Goal: Task Accomplishment & Management: Manage account settings

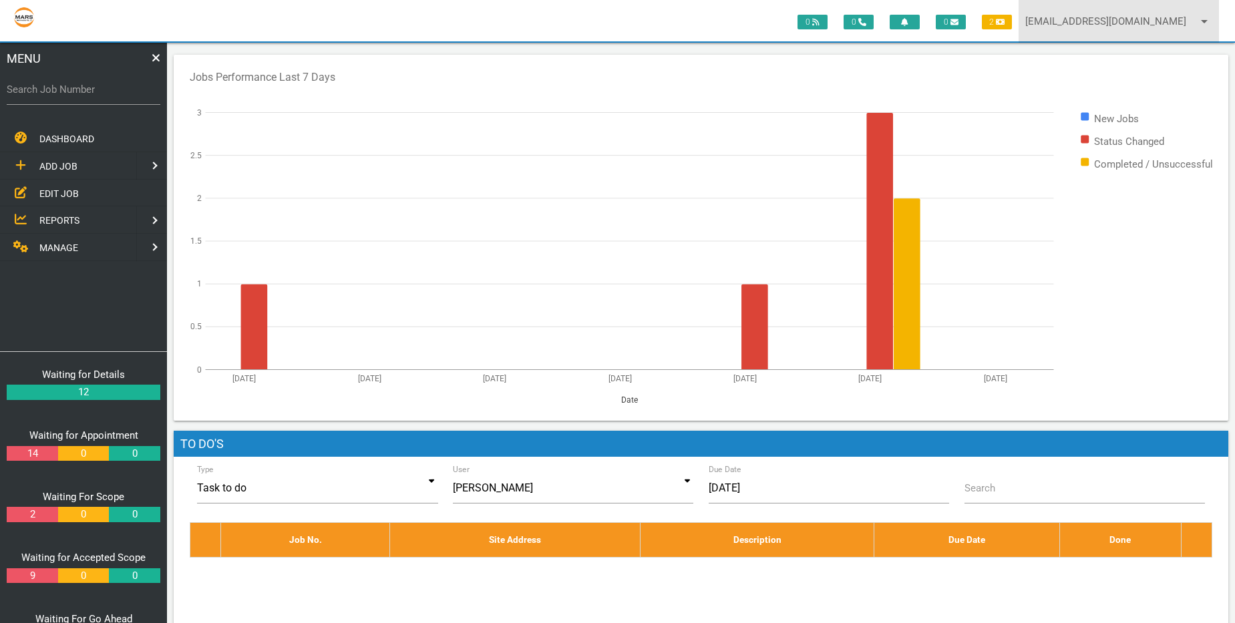
click at [1142, 28] on link "[EMAIL_ADDRESS][DOMAIN_NAME] arrow_drop_down" at bounding box center [1118, 21] width 200 height 43
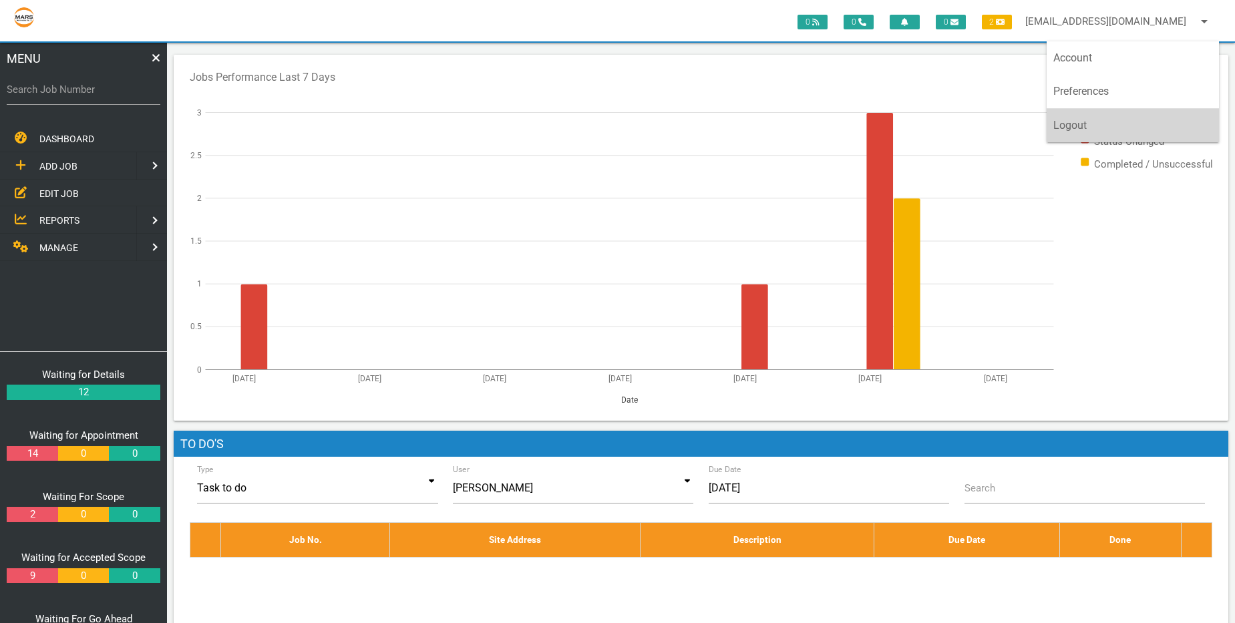
click at [1128, 123] on link "Logout" at bounding box center [1132, 125] width 172 height 33
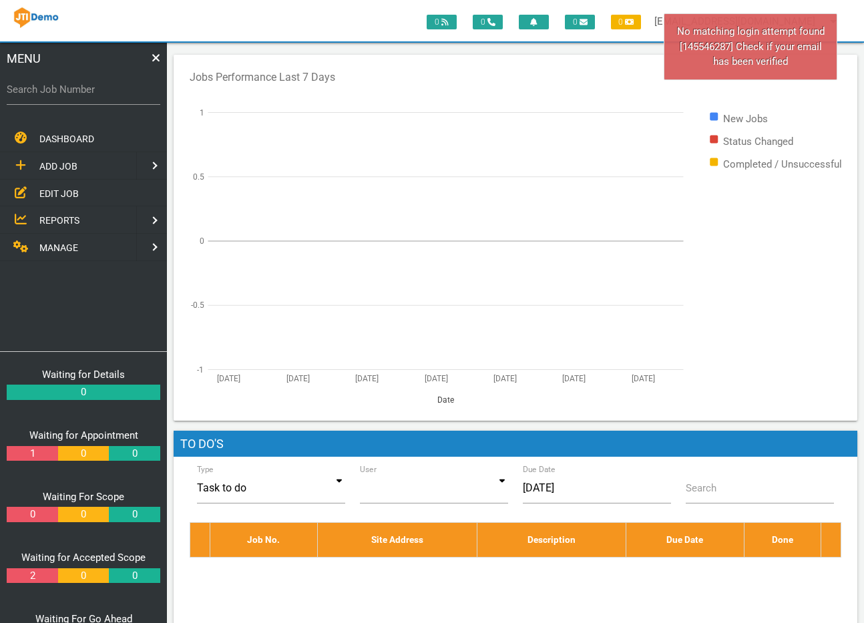
click at [815, 68] on div "No matching login attempt found [145546287] Check if your email has been verifi…" at bounding box center [751, 46] width 174 height 67
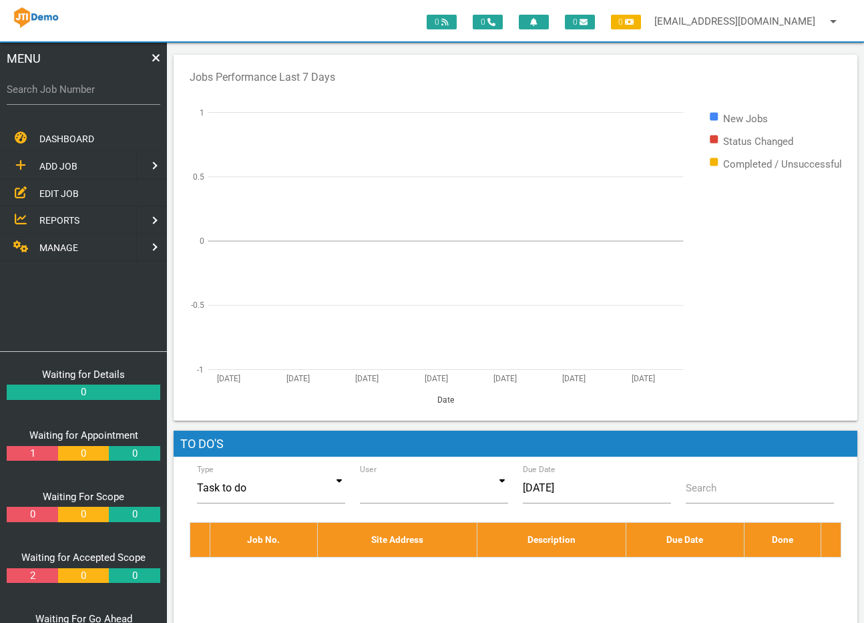
click at [57, 246] on span "MANAGE" at bounding box center [58, 247] width 39 height 11
click at [59, 221] on span "TEMPLATES" at bounding box center [64, 219] width 51 height 11
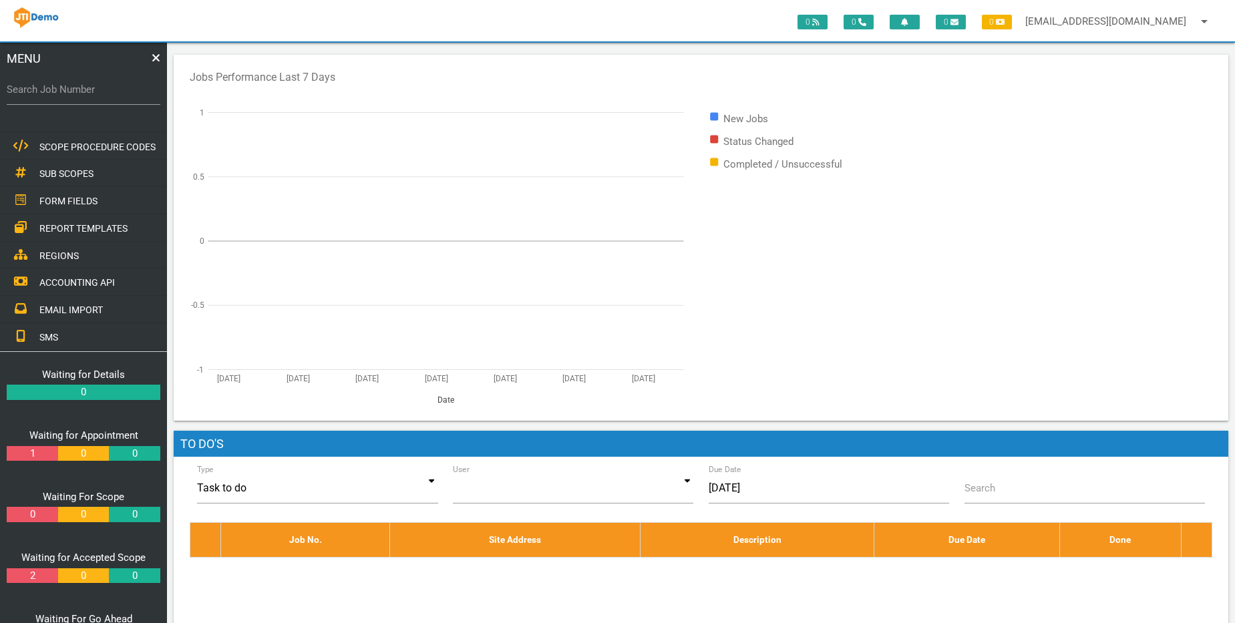
scroll to position [208, 0]
click at [69, 258] on span "ACCOUNTING API" at bounding box center [76, 256] width 75 height 11
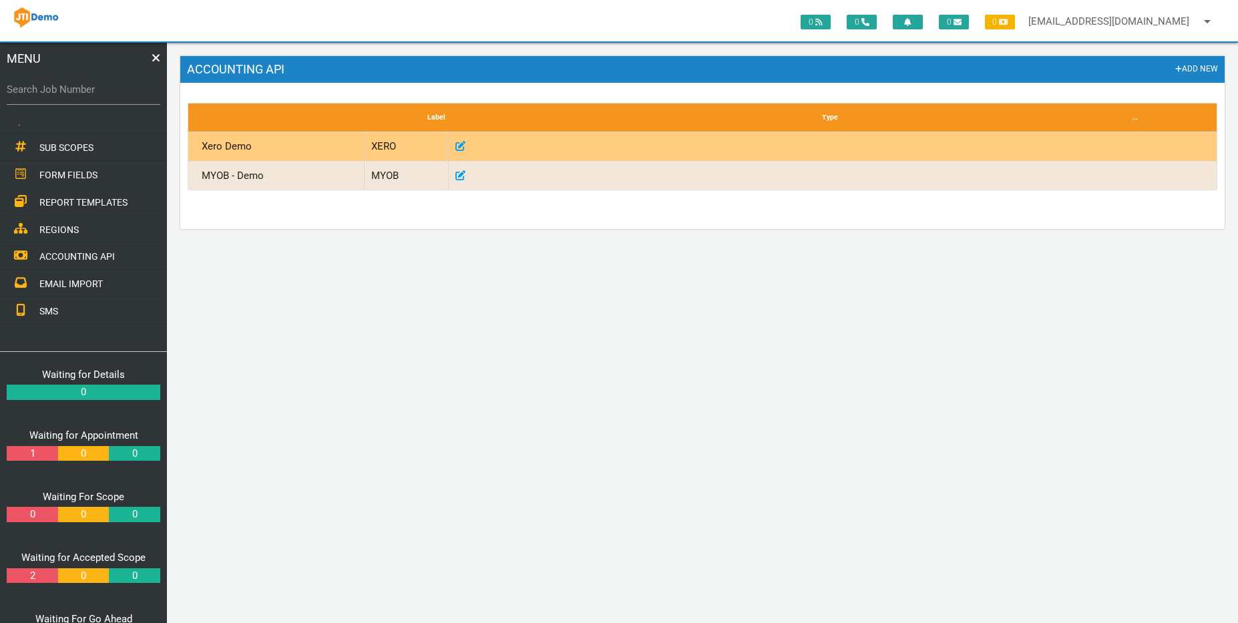
click at [459, 148] on icon at bounding box center [460, 146] width 10 height 10
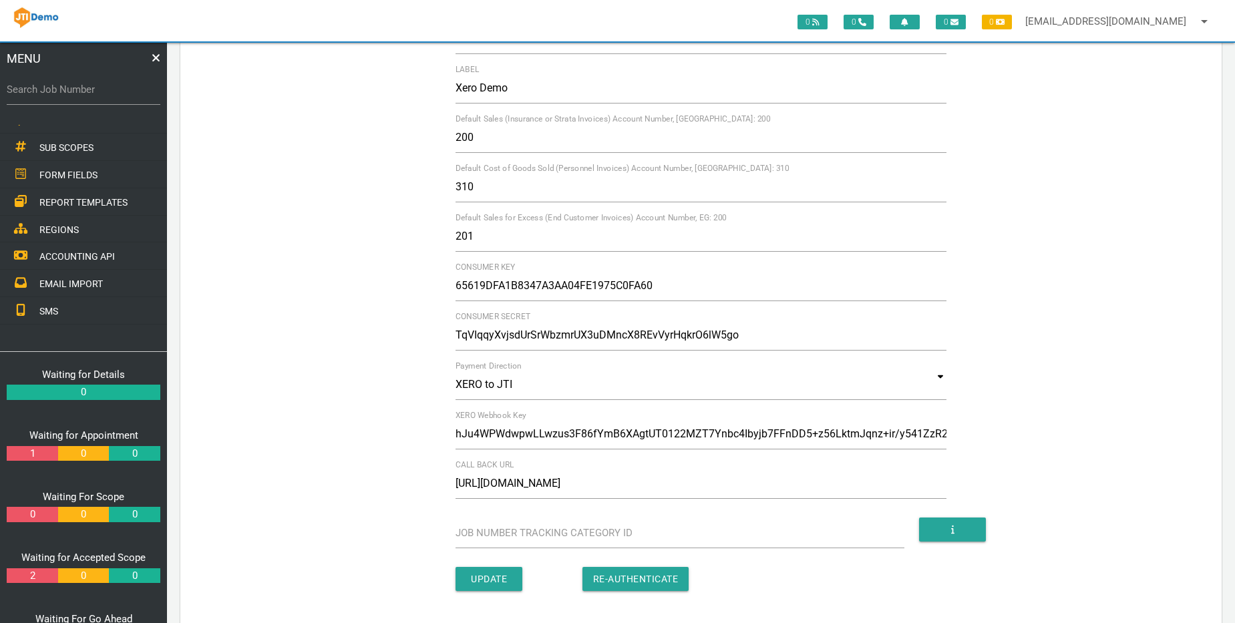
scroll to position [134, 0]
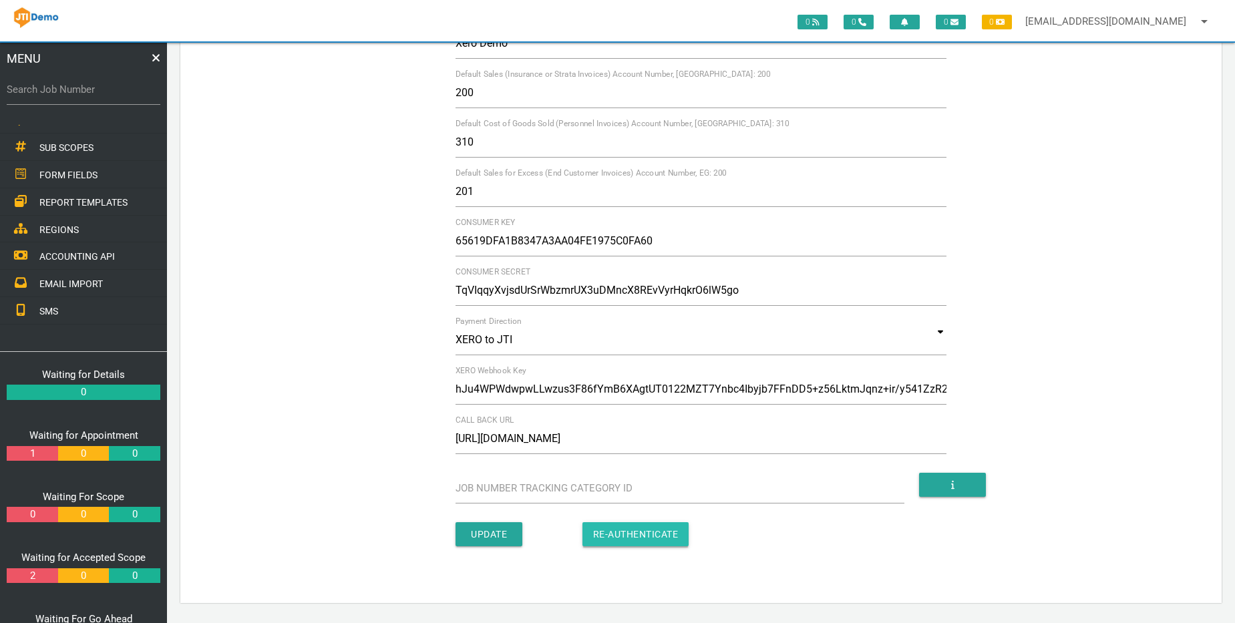
click at [663, 534] on input "button" at bounding box center [635, 534] width 107 height 24
click at [668, 539] on input "button" at bounding box center [635, 534] width 107 height 24
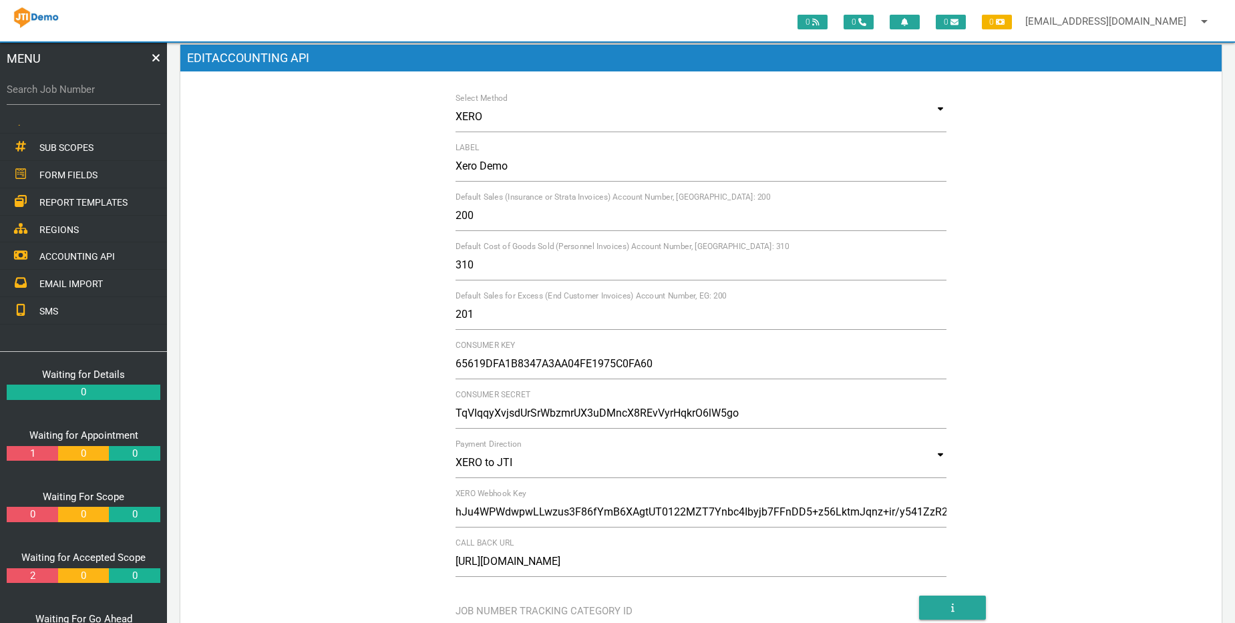
scroll to position [0, 0]
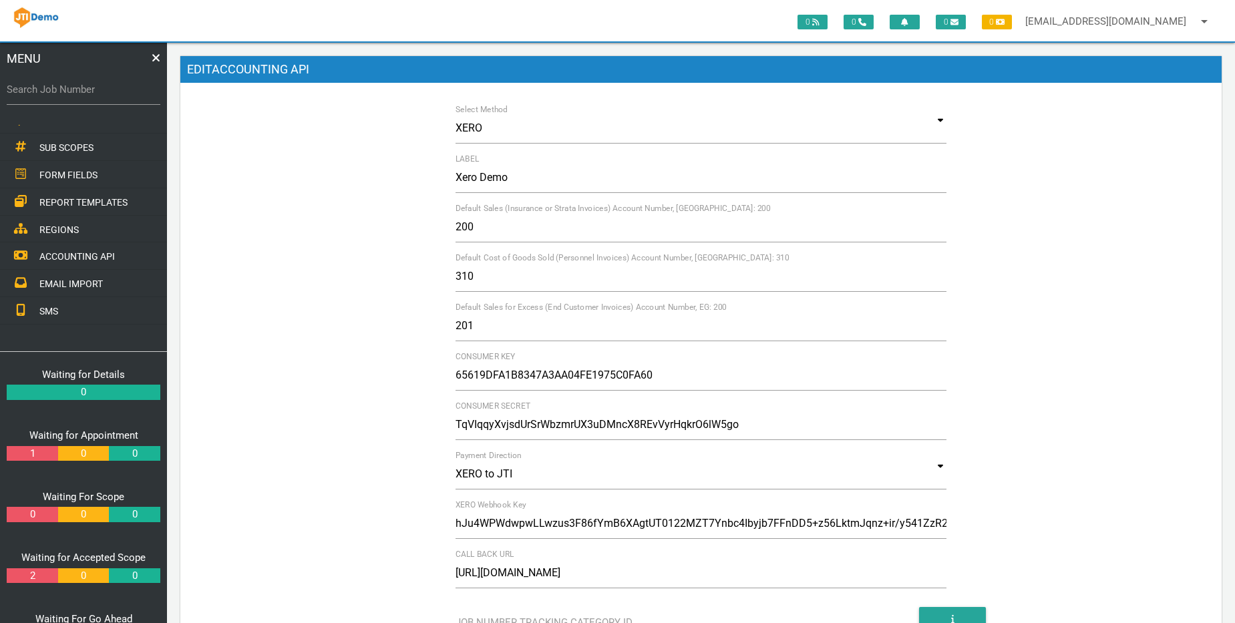
click at [32, 458] on link "1" at bounding box center [32, 453] width 51 height 15
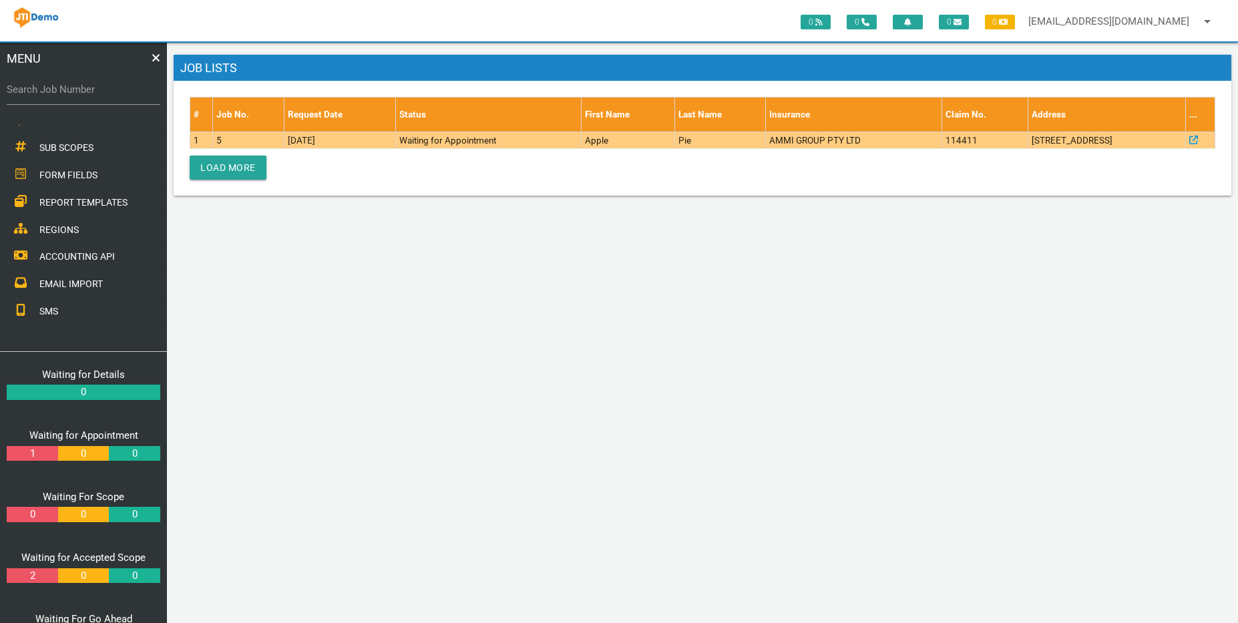
click at [295, 138] on td "18/03/2022" at bounding box center [339, 140] width 111 height 17
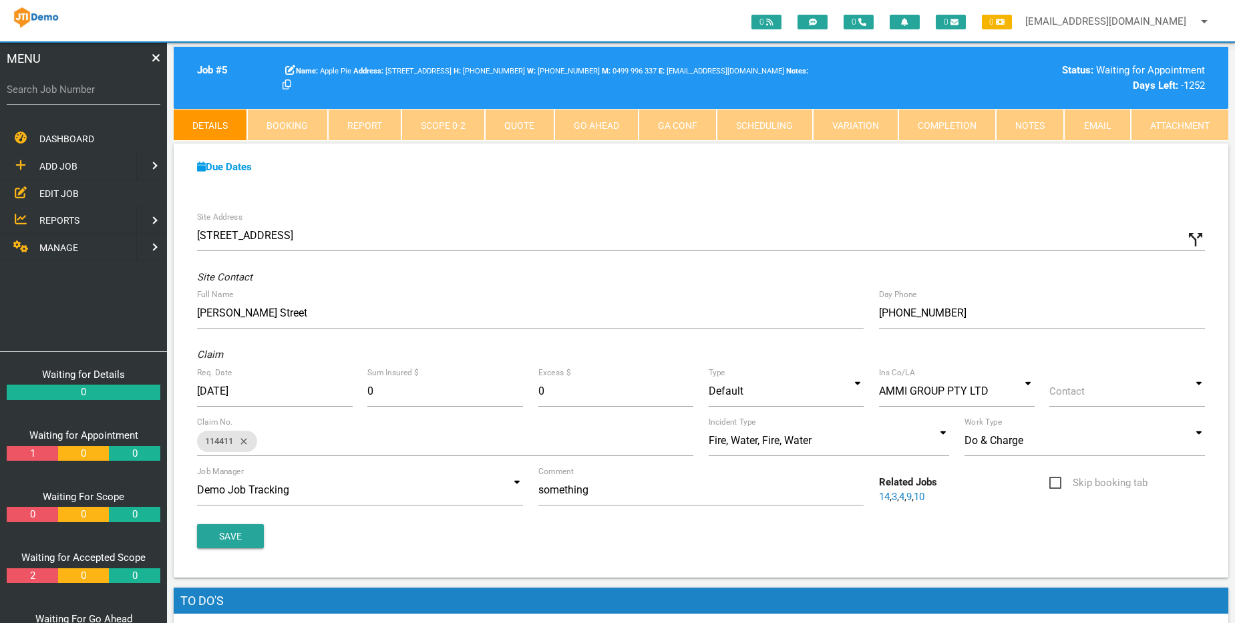
click at [867, 124] on link "Completion" at bounding box center [946, 125] width 97 height 32
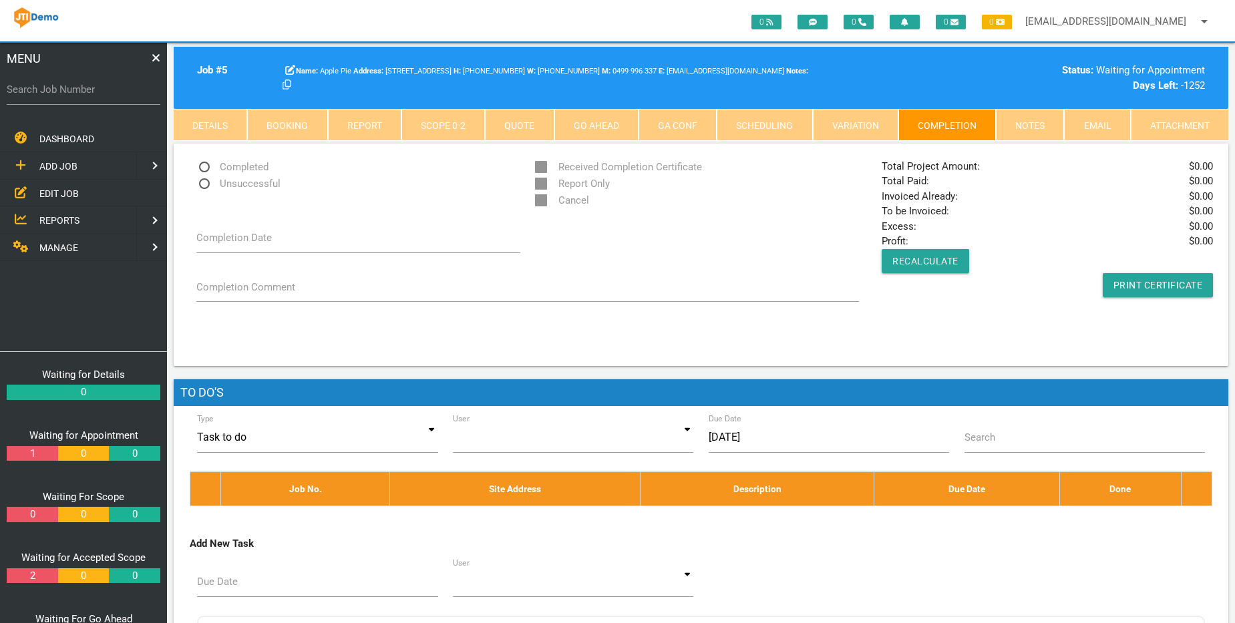
click at [432, 128] on link "Scope 0 - 2" at bounding box center [442, 125] width 83 height 32
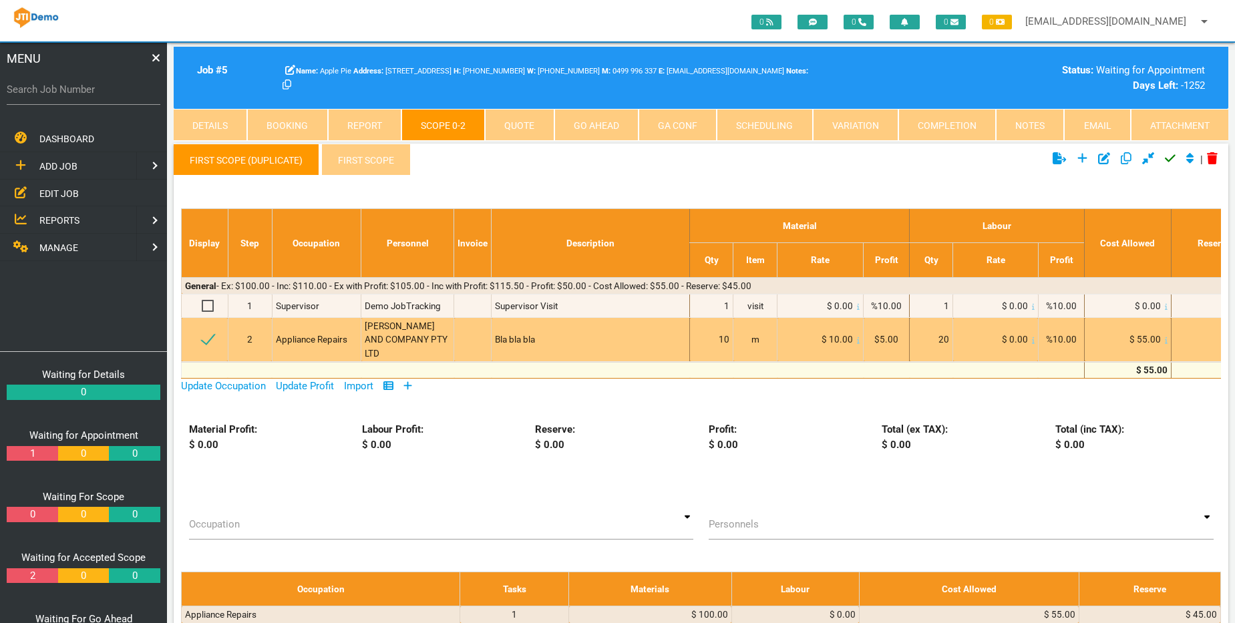
click at [589, 335] on div "Bla bla bla" at bounding box center [590, 338] width 191 height 13
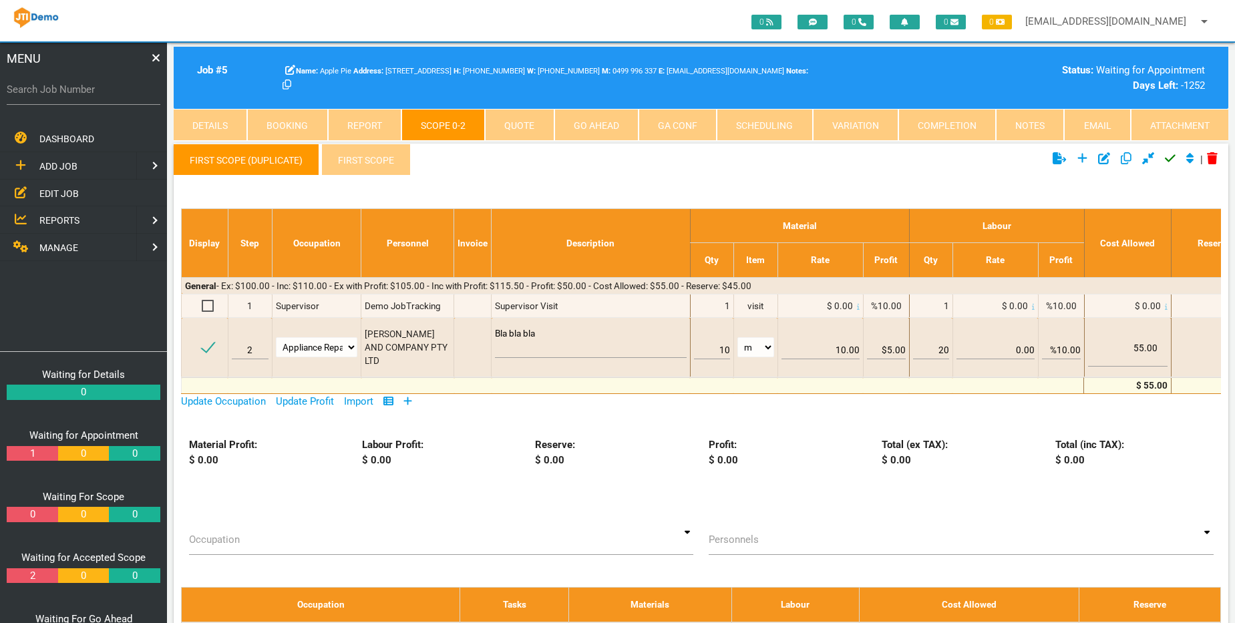
click at [509, 467] on div "Labour Profit: $ 0.00" at bounding box center [441, 452] width 173 height 30
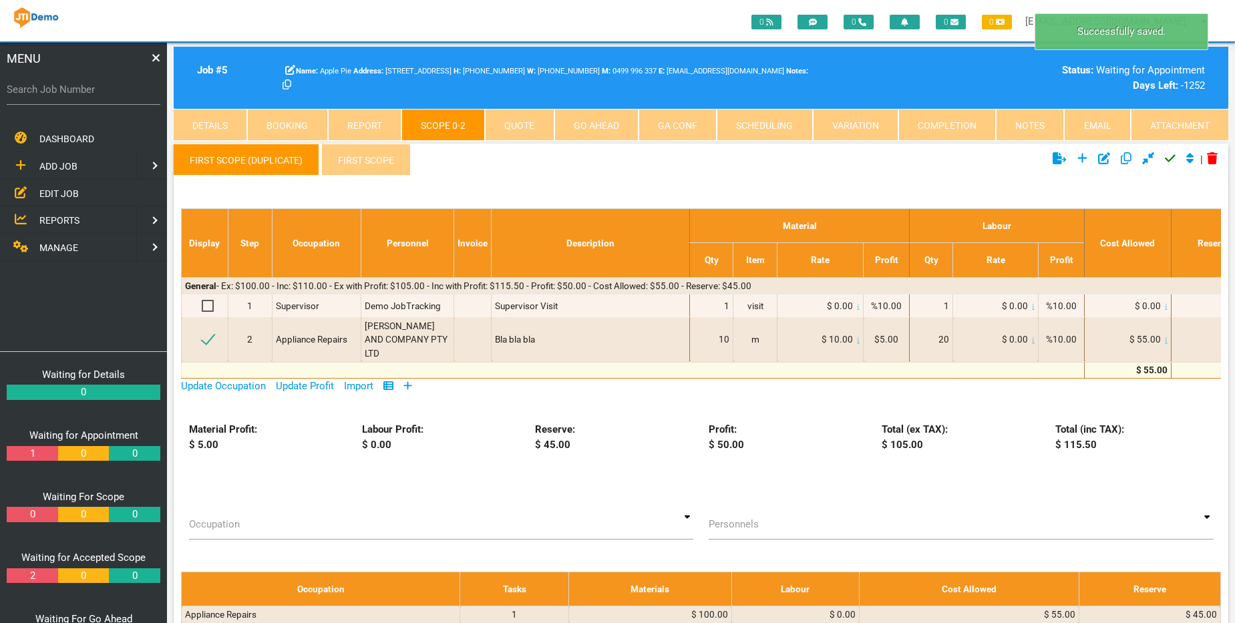
click at [867, 157] on icon at bounding box center [1169, 158] width 11 height 7
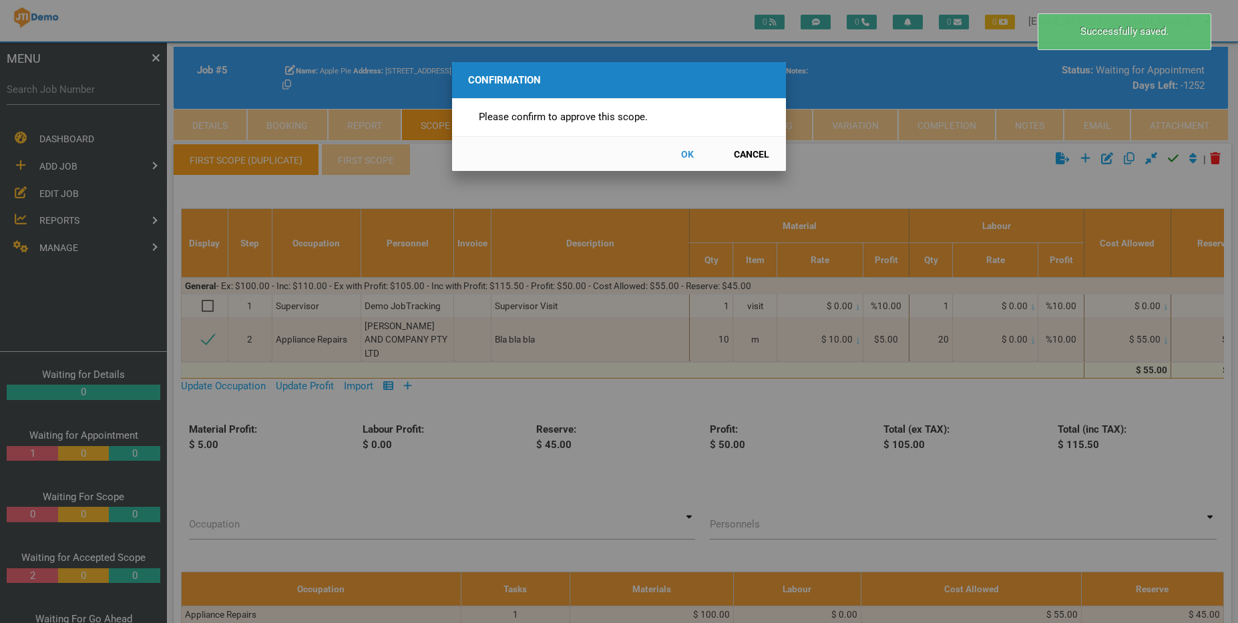
click at [682, 154] on button "OK" at bounding box center [687, 153] width 59 height 23
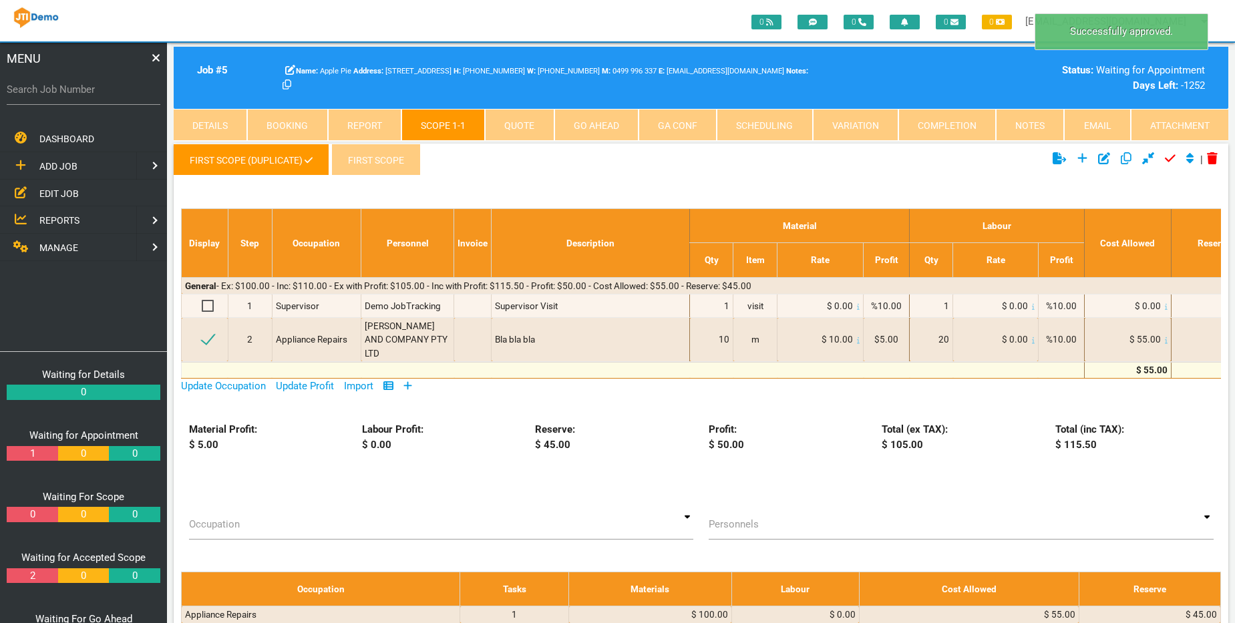
scroll to position [43, 0]
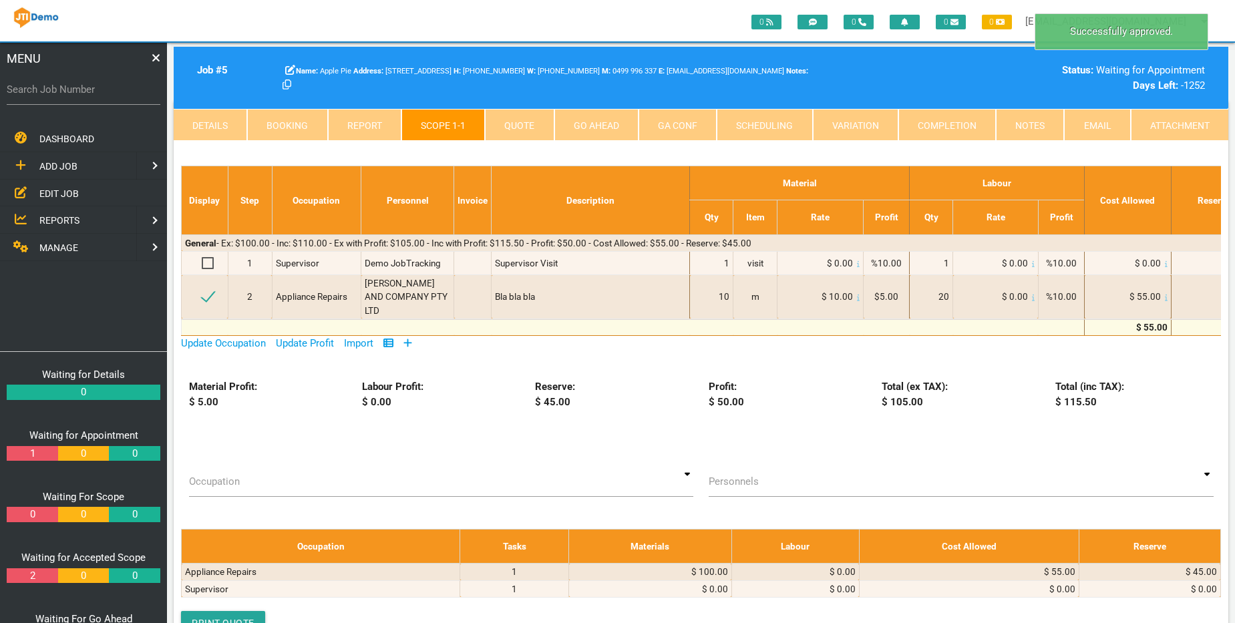
click at [867, 124] on link "Completion" at bounding box center [946, 125] width 97 height 32
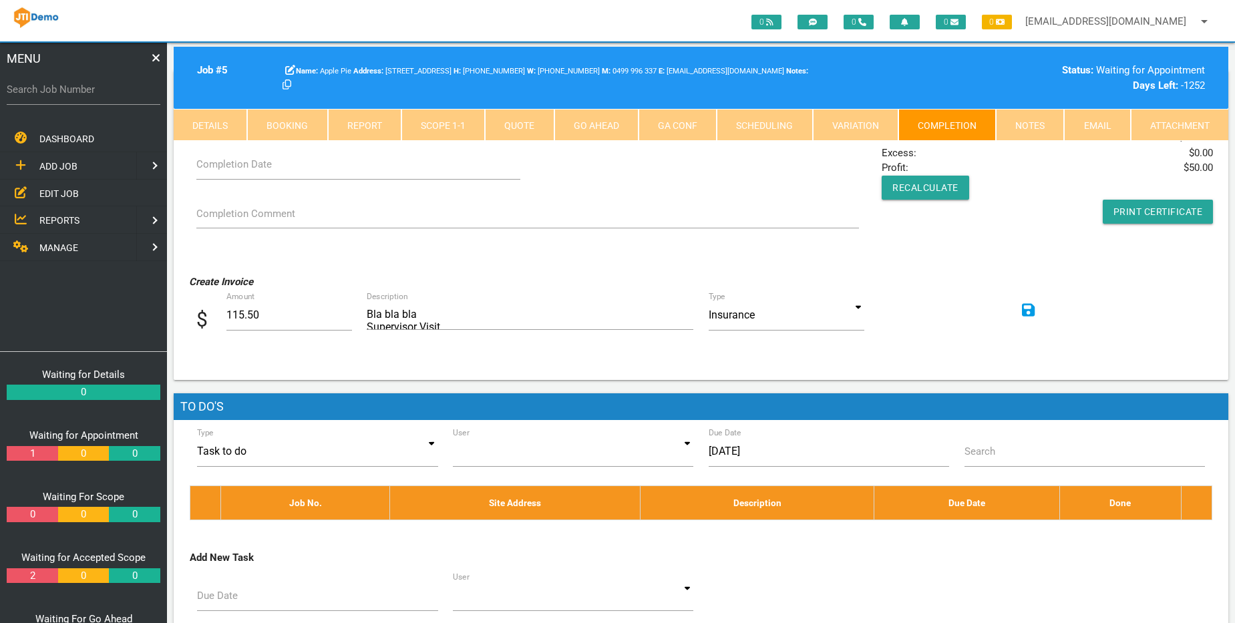
scroll to position [80, 0]
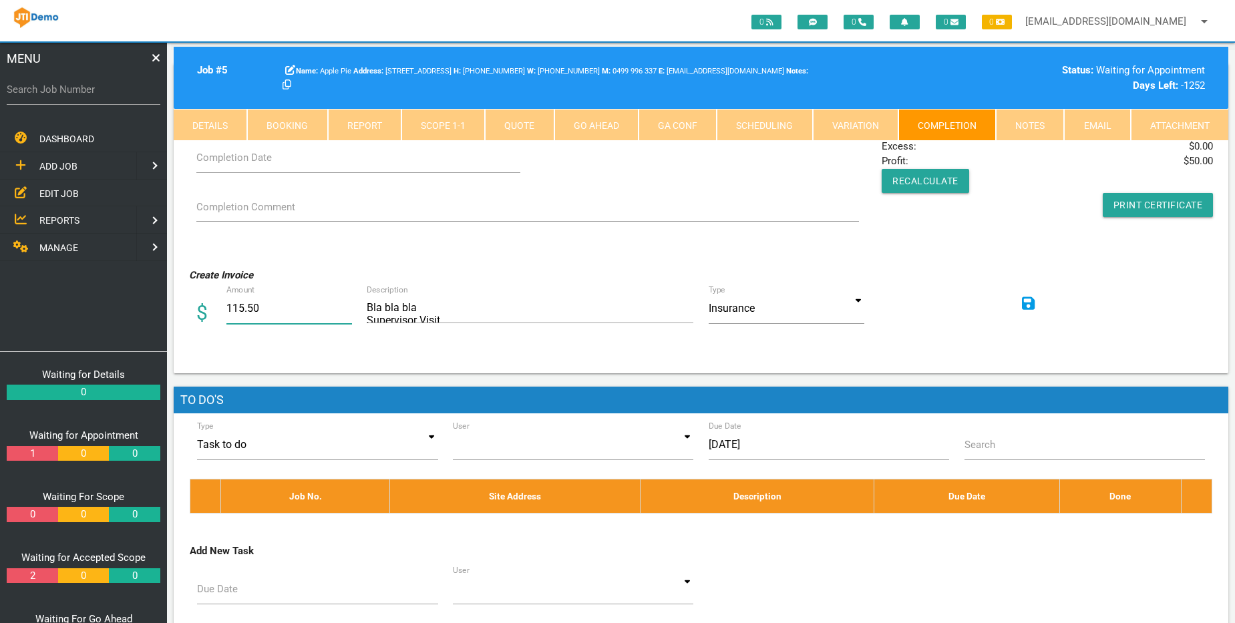
drag, startPoint x: 280, startPoint y: 303, endPoint x: 140, endPoint y: 308, distance: 139.6
click at [167, 308] on div "0 0 0 0 demo@jobtracking.com.au arrow_drop_down Account Preferences Logout MENU…" at bounding box center [701, 483] width 1068 height 1041
type input "1.00"
click at [342, 348] on form "Create Invoice $ Amount 1.00 Bla bla bla Supervisor Visit Description Type Insu…" at bounding box center [701, 309] width 1040 height 102
click at [867, 306] on icon at bounding box center [1028, 302] width 13 height 13
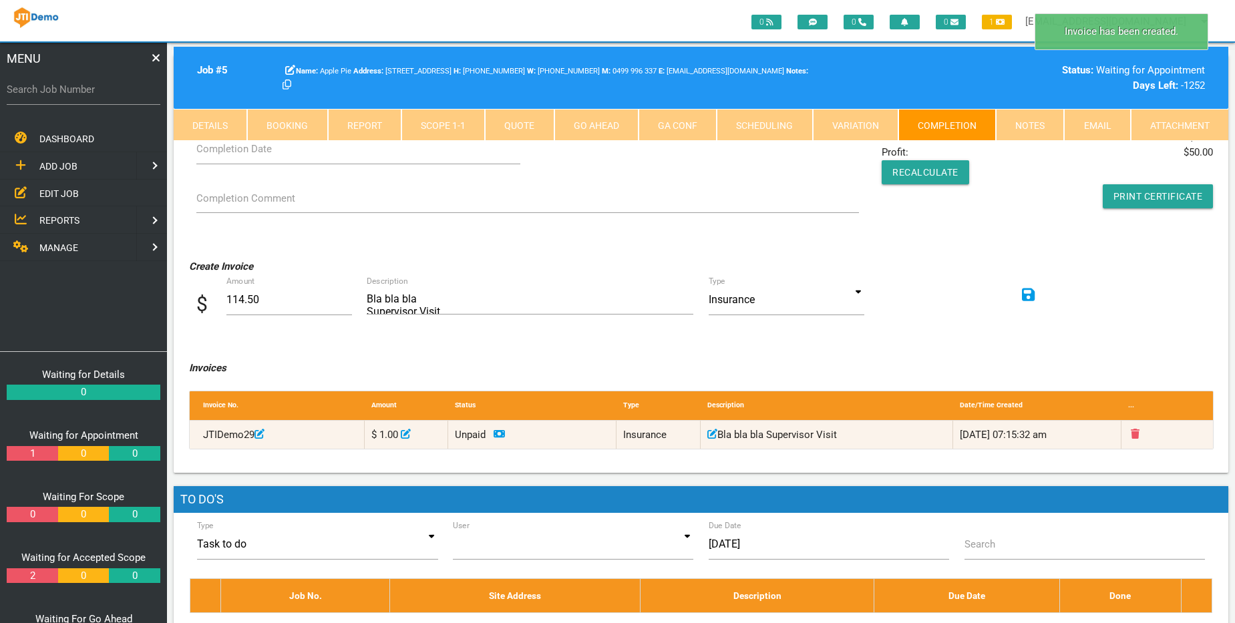
scroll to position [80, 0]
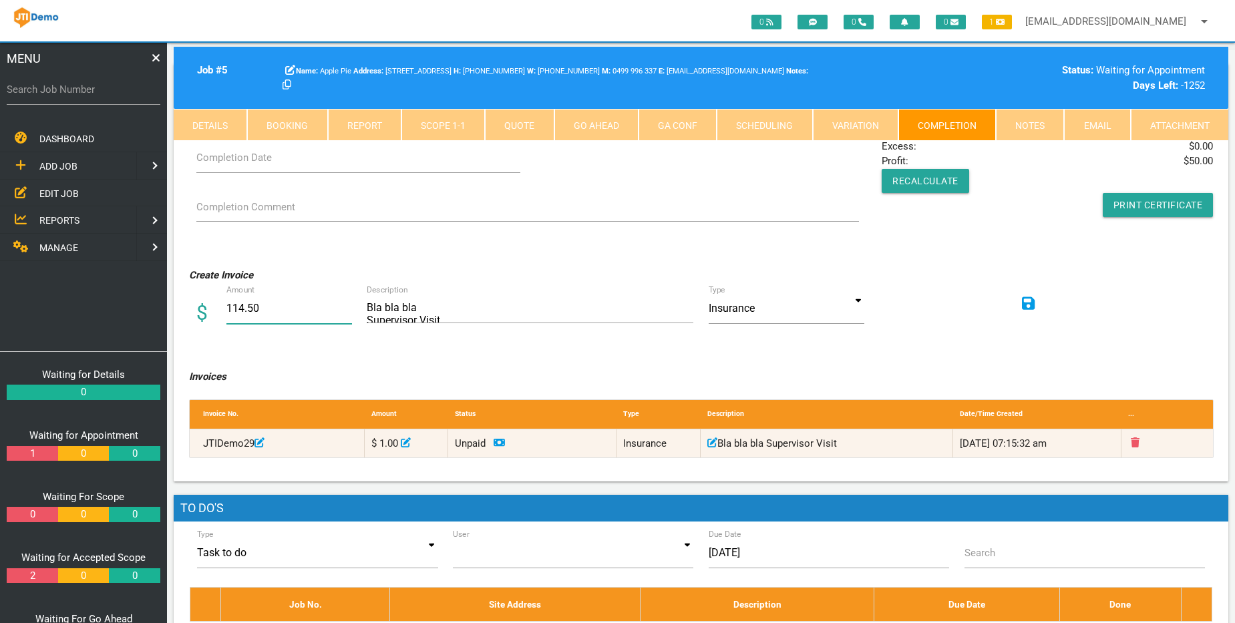
drag, startPoint x: 297, startPoint y: 299, endPoint x: 189, endPoint y: 316, distance: 109.4
click at [189, 316] on div "$ Amount 114.50" at bounding box center [274, 311] width 171 height 36
type input "1"
click at [867, 338] on div "Create Invoice $ Amount 1 Bla bla bla Supervisor Visit Description Type Insuran…" at bounding box center [701, 302] width 1040 height 88
click at [867, 303] on icon at bounding box center [1028, 302] width 13 height 13
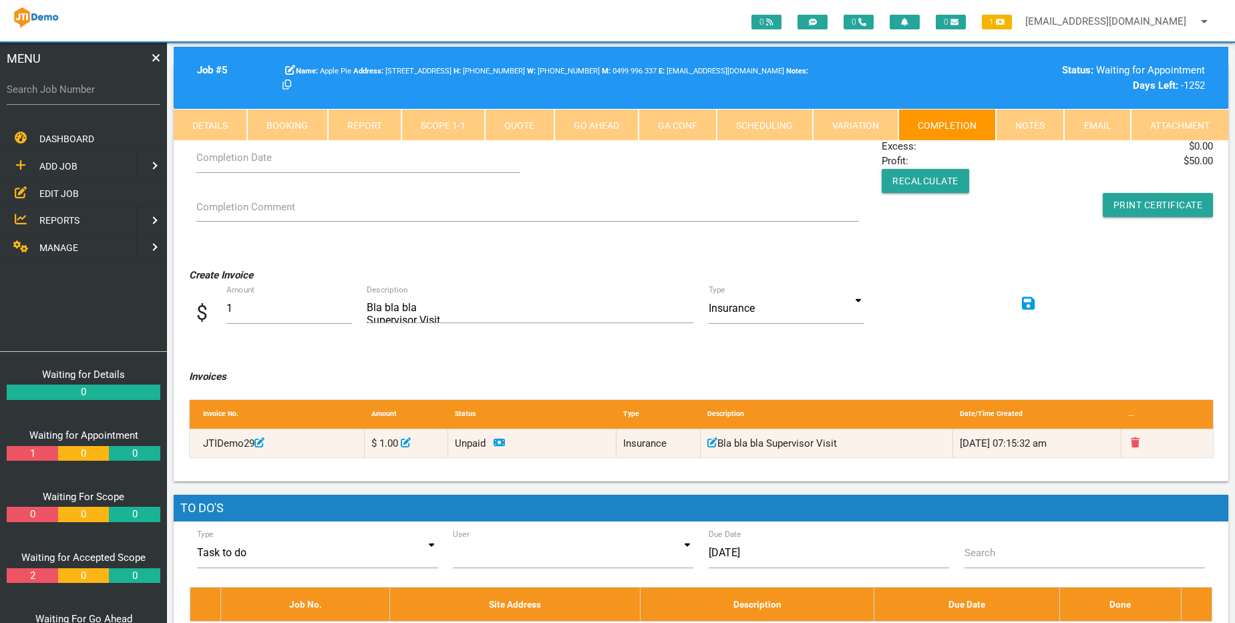
scroll to position [0, 0]
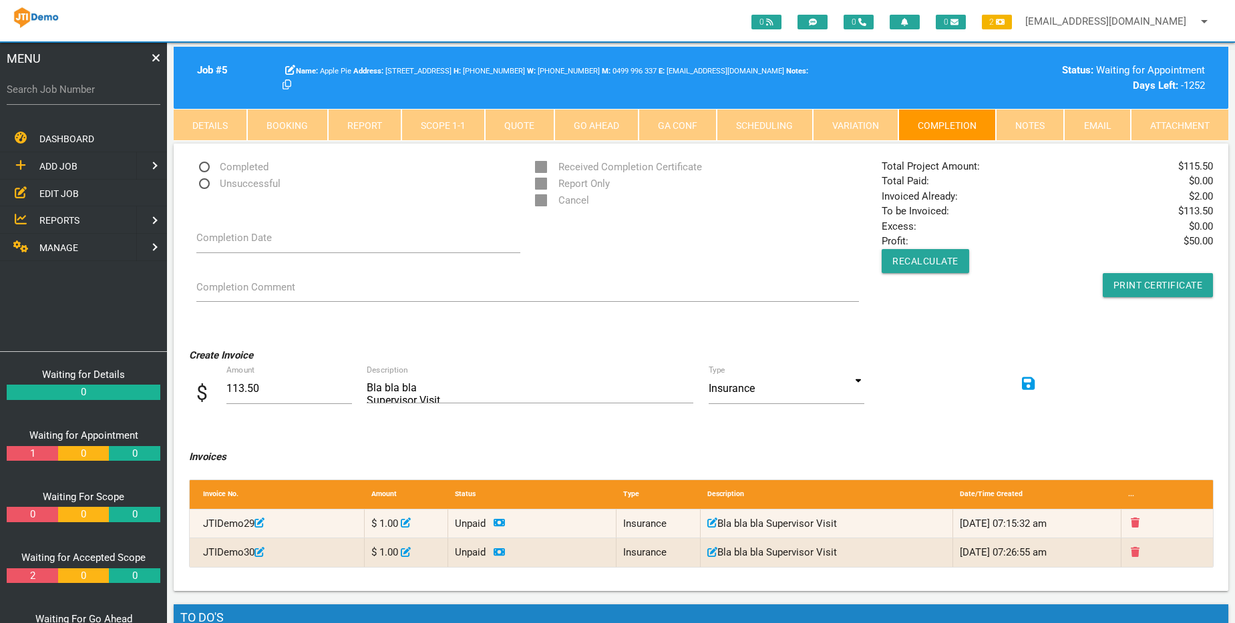
click at [222, 124] on link "Details" at bounding box center [210, 125] width 73 height 32
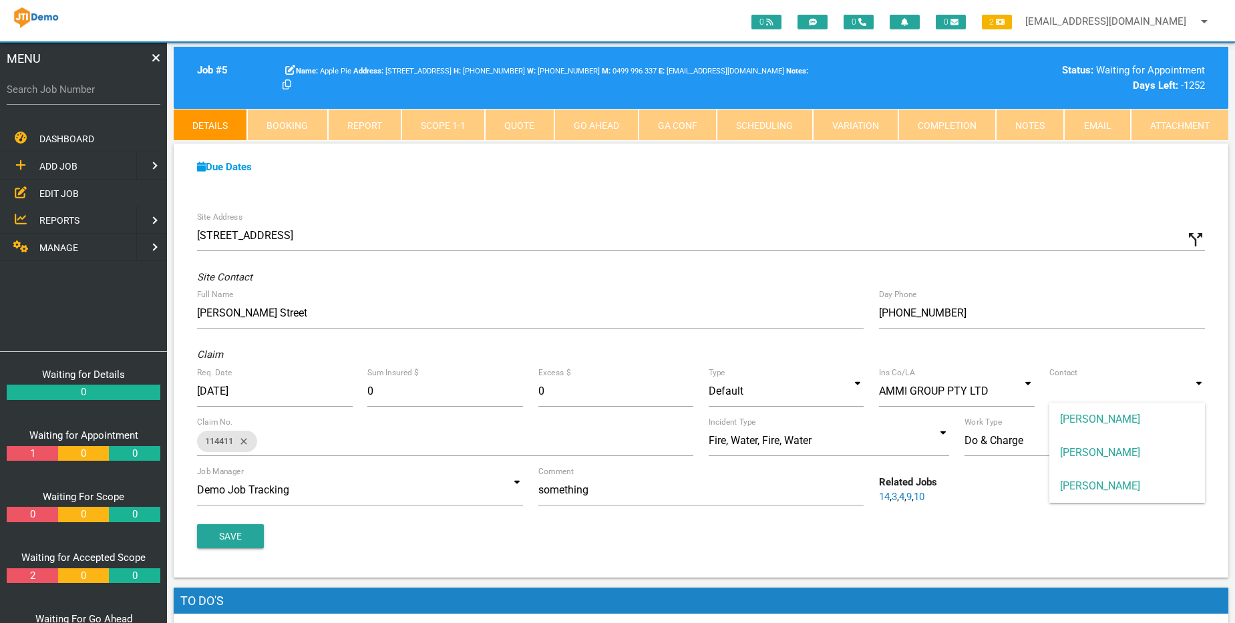
click at [867, 385] on input at bounding box center [1127, 391] width 156 height 31
click at [867, 418] on span "[PERSON_NAME]" at bounding box center [1127, 419] width 156 height 33
type input "[PERSON_NAME]"
click at [210, 537] on button "Save" at bounding box center [230, 536] width 67 height 24
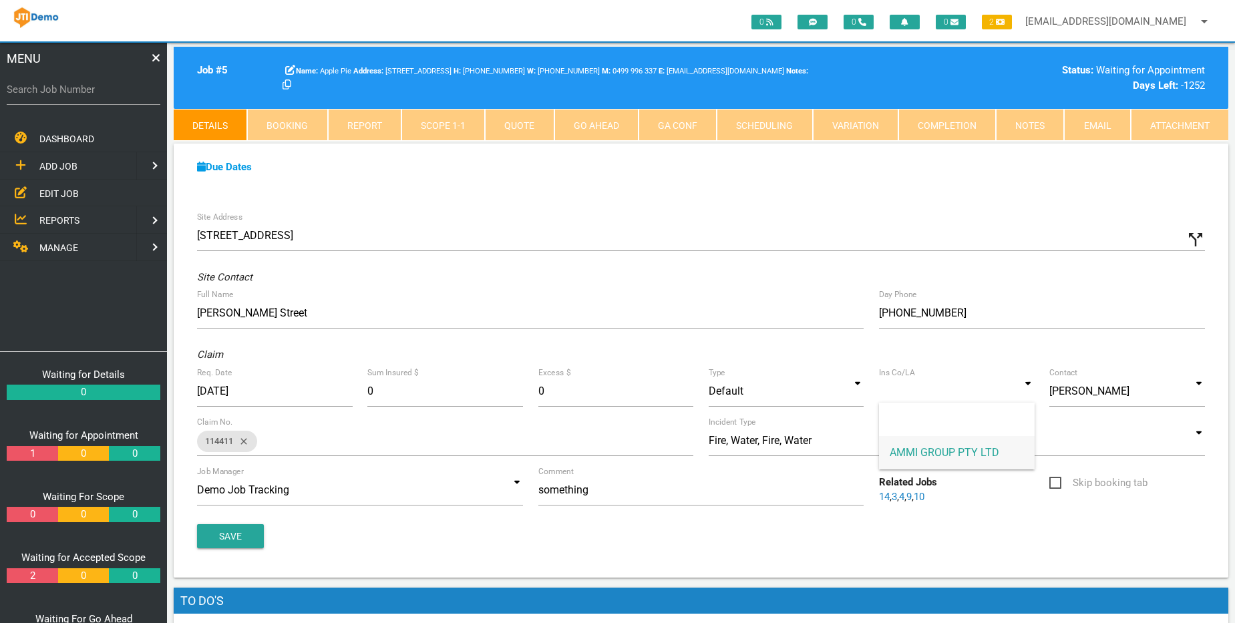
drag, startPoint x: 881, startPoint y: 389, endPoint x: 930, endPoint y: 387, distance: 48.8
click at [867, 387] on input at bounding box center [957, 391] width 156 height 31
type input "AMMI GROUP PTY LTD"
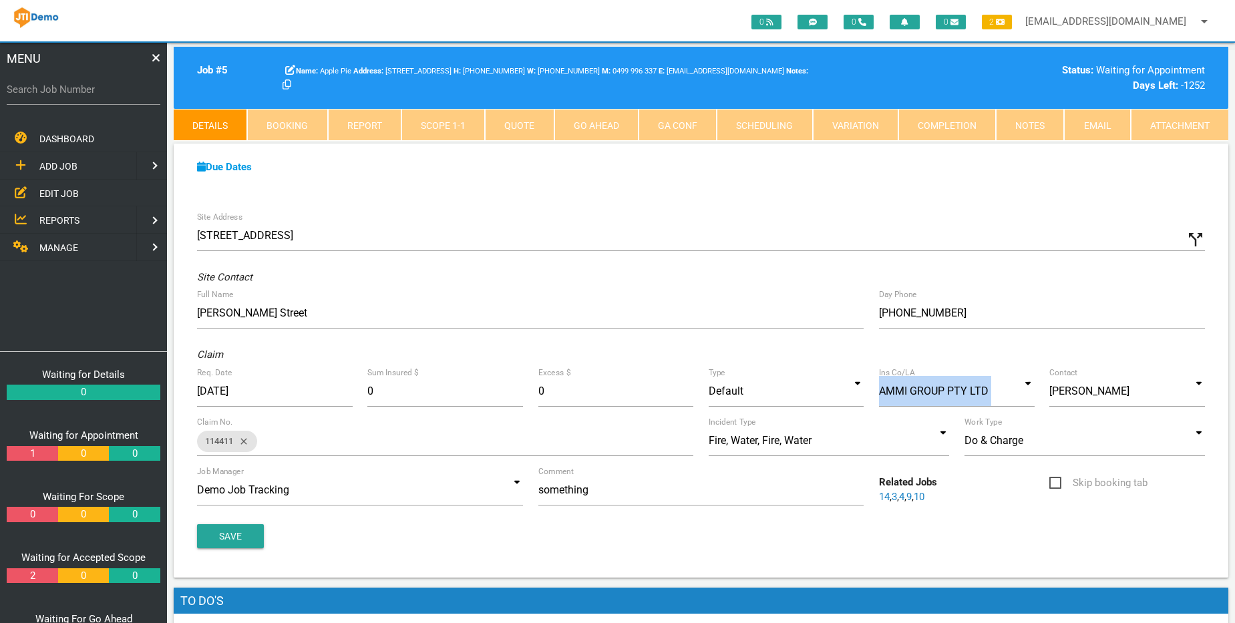
drag, startPoint x: 1024, startPoint y: 454, endPoint x: 916, endPoint y: 388, distance: 126.8
click at [867, 388] on div "AMMI GROUP PTY LTD AMMI GROUP PTY LTD AMMI GROUP PTY LTD" at bounding box center [957, 391] width 156 height 31
click at [867, 388] on input at bounding box center [957, 391] width 156 height 31
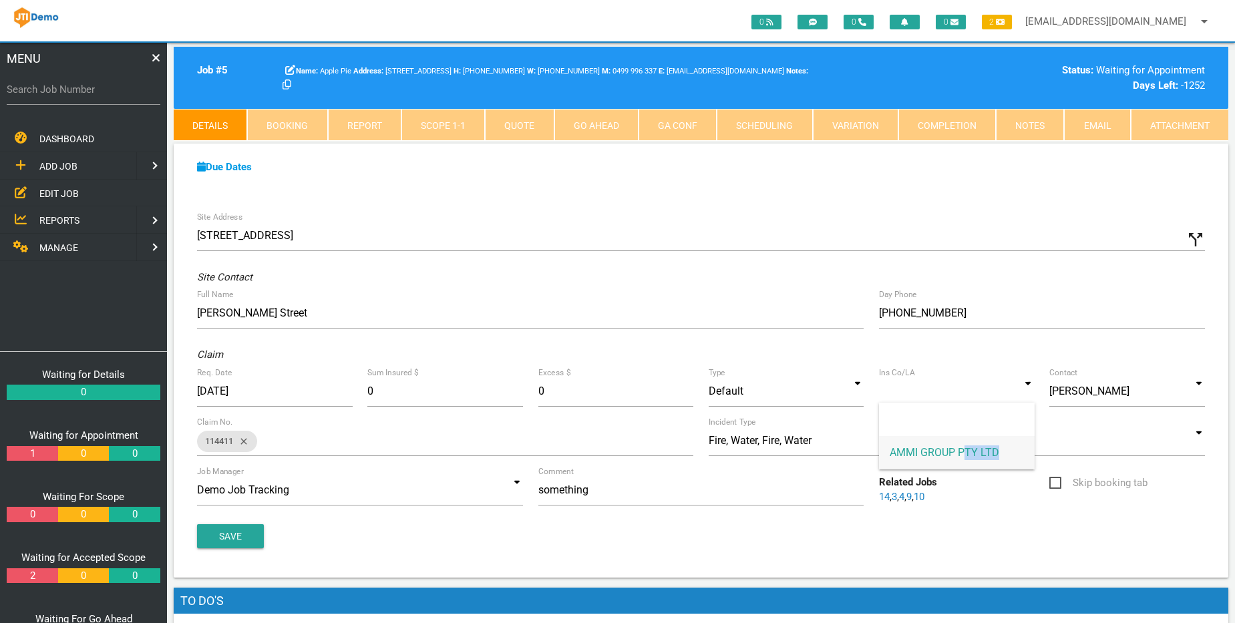
type input "AMMI GROUP PTY LTD"
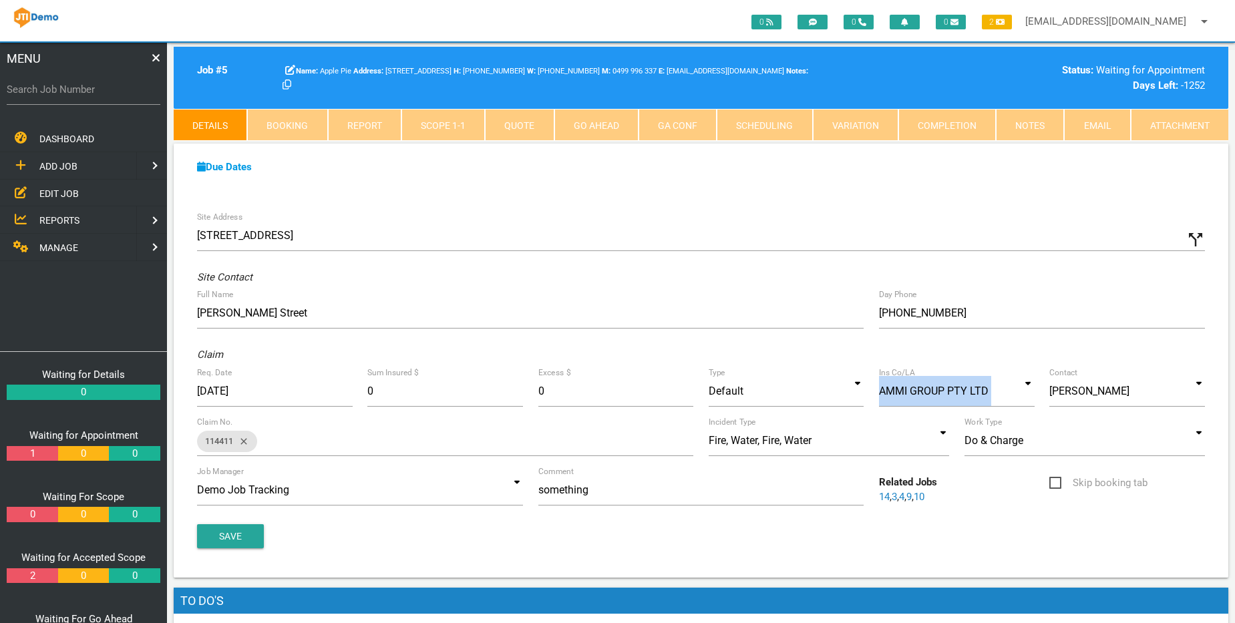
drag, startPoint x: 1011, startPoint y: 452, endPoint x: 965, endPoint y: 403, distance: 67.1
click at [867, 410] on div "Ins Co/LA AMMI GROUP PTY LTD AMMI GROUP PTY LTD AMMI GROUP PTY LTD" at bounding box center [956, 394] width 170 height 36
click at [867, 391] on input "AMMI GROUP PTY LTD" at bounding box center [957, 391] width 156 height 31
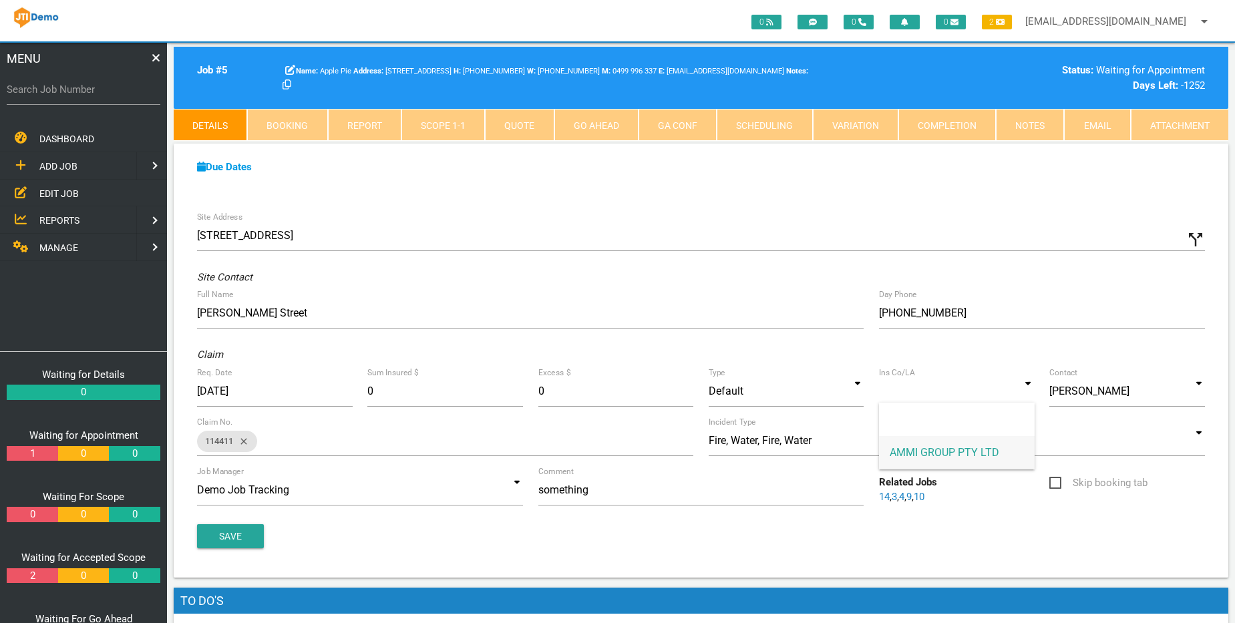
type input "AMMI GROUP PTY LTD"
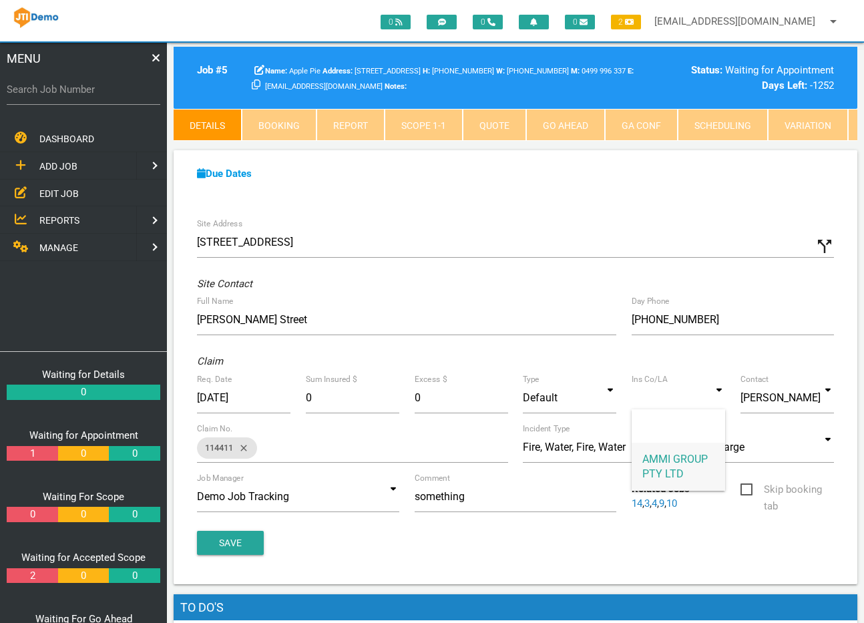
drag, startPoint x: 670, startPoint y: 406, endPoint x: 650, endPoint y: 386, distance: 28.8
type input "AMMI GROUP PTY LTD"
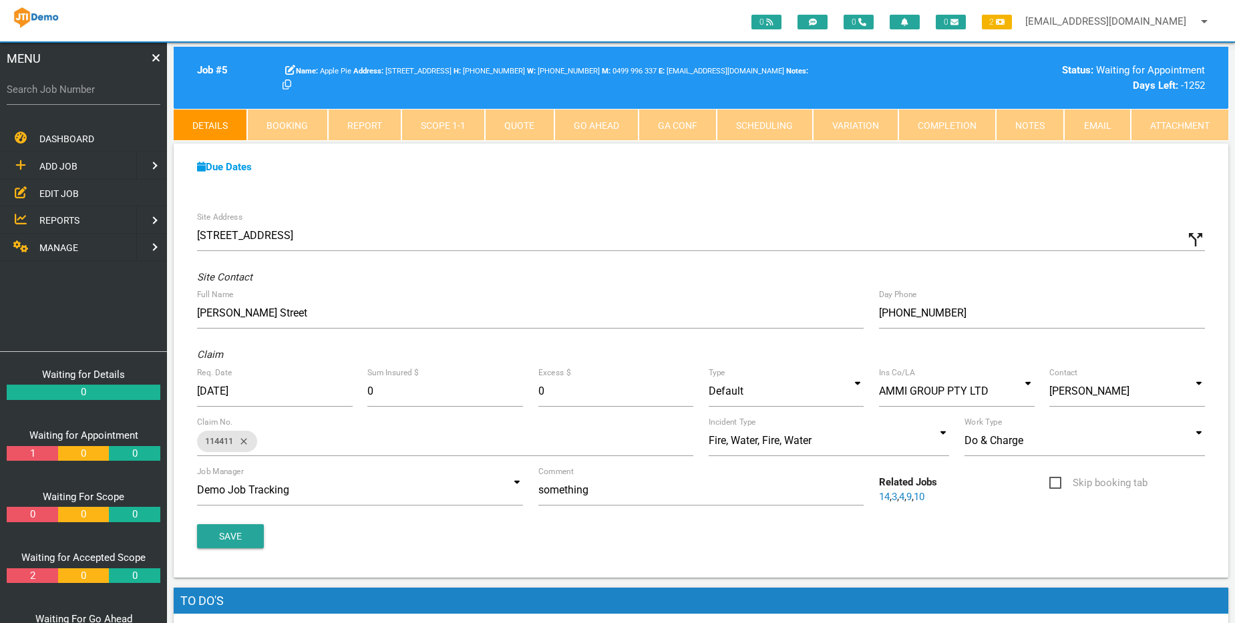
click at [66, 250] on span "MANAGE" at bounding box center [58, 247] width 39 height 11
click at [57, 190] on span "INSURANCE" at bounding box center [64, 193] width 51 height 11
click at [867, 126] on link "Completion" at bounding box center [946, 125] width 97 height 32
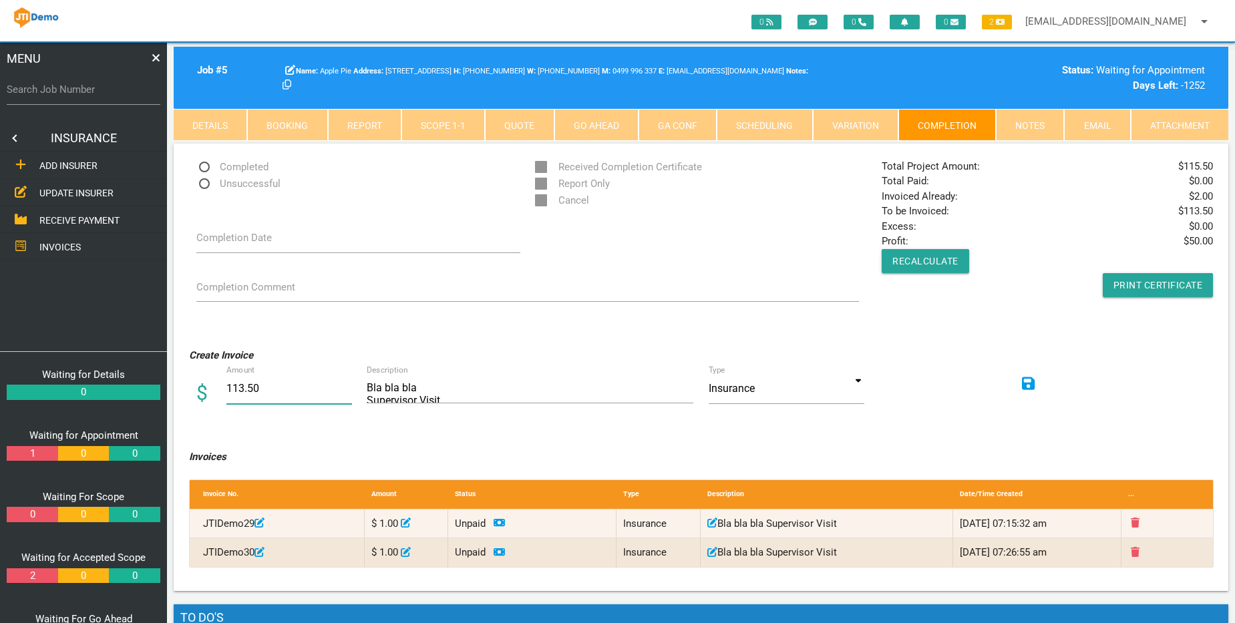
drag, startPoint x: 284, startPoint y: 380, endPoint x: 164, endPoint y: 379, distance: 120.9
click at [167, 379] on div "0 0 0 2 demo@jobtracking.com.au arrow_drop_down Account Preferences Logout MENU…" at bounding box center [701, 632] width 1068 height 1178
type input "1"
click at [867, 416] on div "Create Invoice $ Amount 1 Bla bla bla Supervisor Visit Description Type Insuran…" at bounding box center [701, 382] width 1040 height 88
click at [867, 383] on icon at bounding box center [1028, 383] width 13 height 13
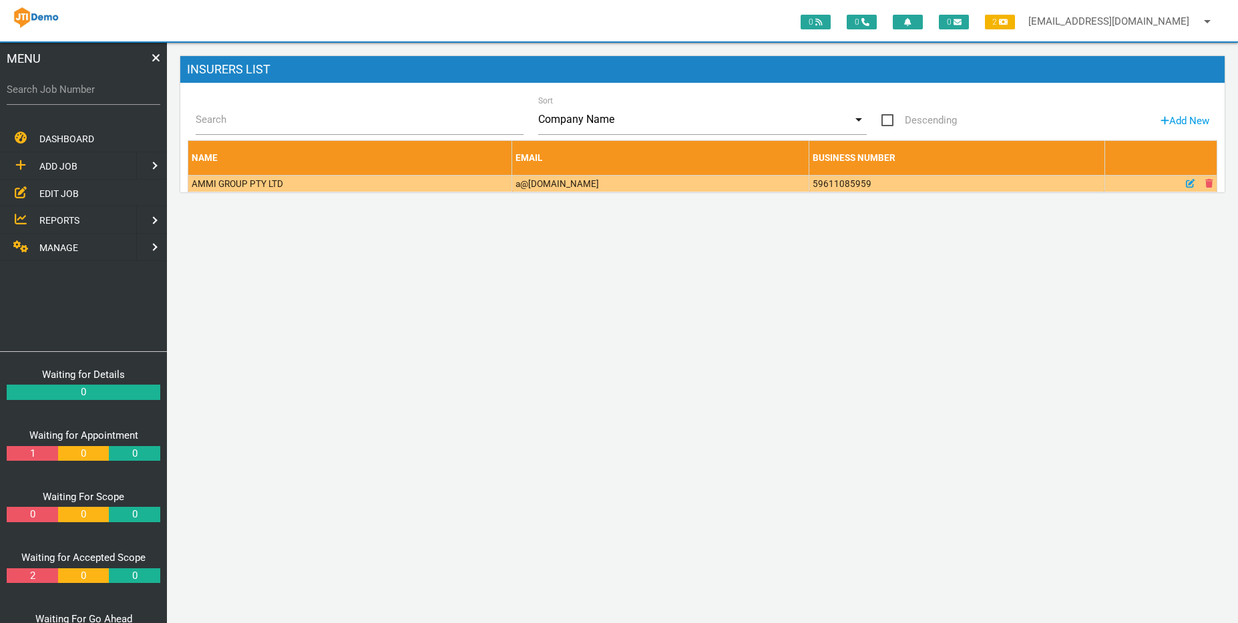
click at [248, 185] on td "AMMI GROUP PTY LTD" at bounding box center [350, 183] width 324 height 17
click at [1188, 182] on icon at bounding box center [1190, 183] width 9 height 9
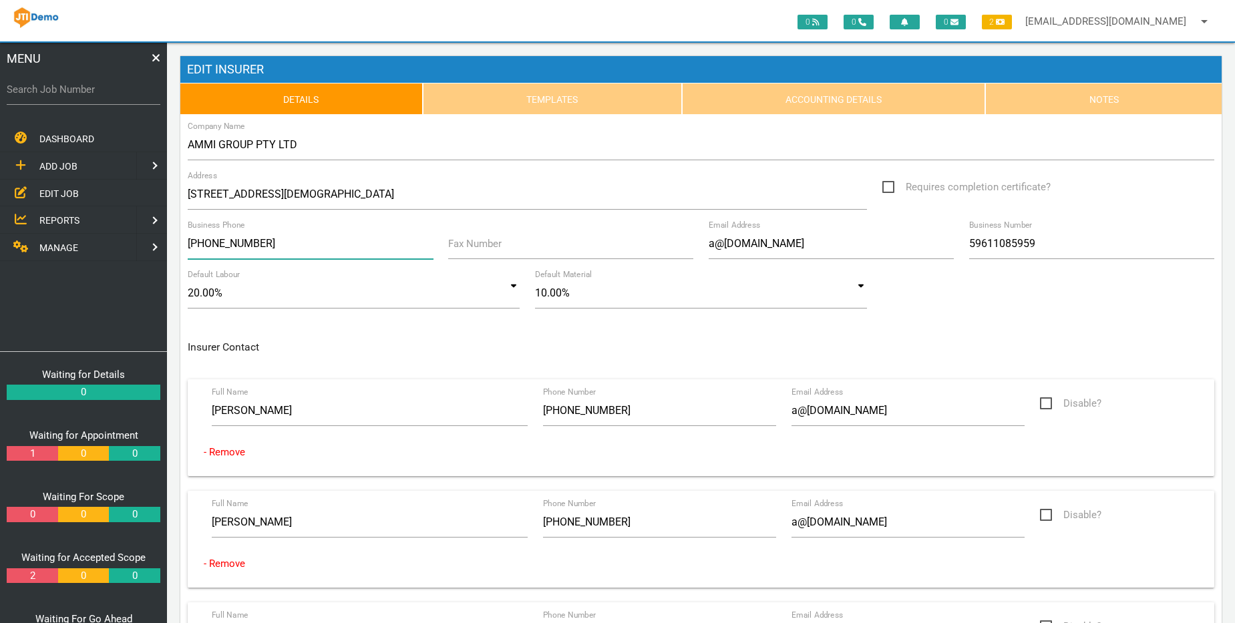
click at [217, 240] on input "[PHONE_NUMBER]" at bounding box center [310, 243] width 245 height 31
drag, startPoint x: 213, startPoint y: 244, endPoint x: 395, endPoint y: 239, distance: 181.7
click at [395, 239] on input "[PHONE_NUMBER]" at bounding box center [310, 243] width 245 height 31
type input "[PHONE_NUMBER]"
click at [604, 236] on input "Fax Number" at bounding box center [570, 243] width 245 height 31
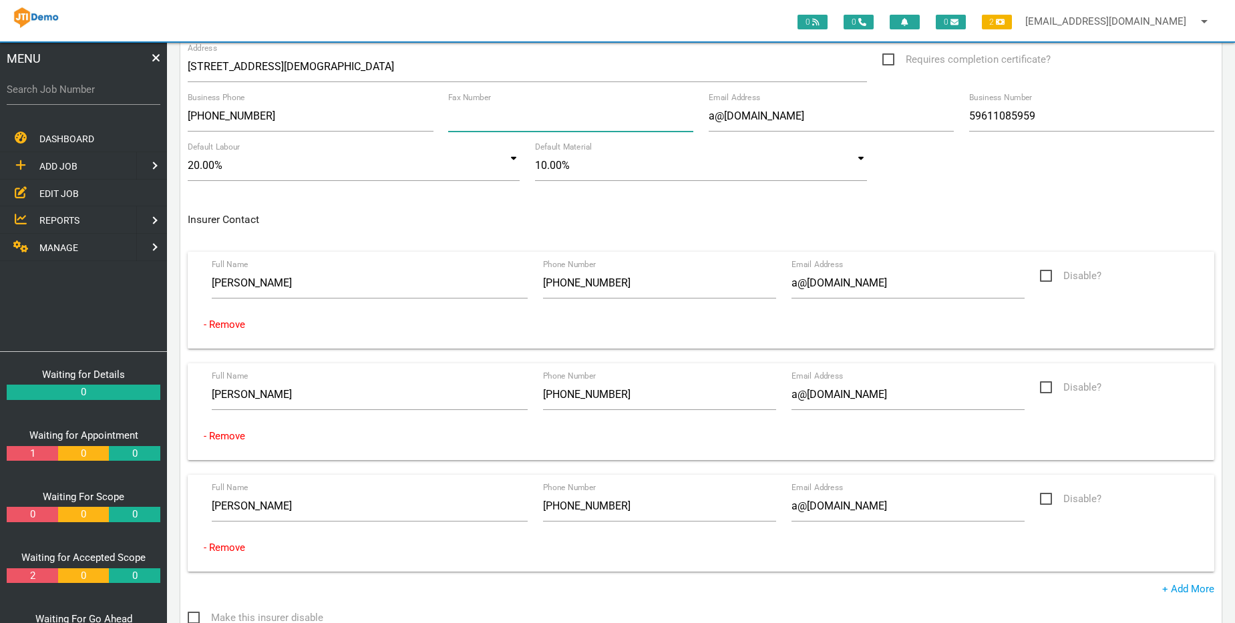
scroll to position [194, 0]
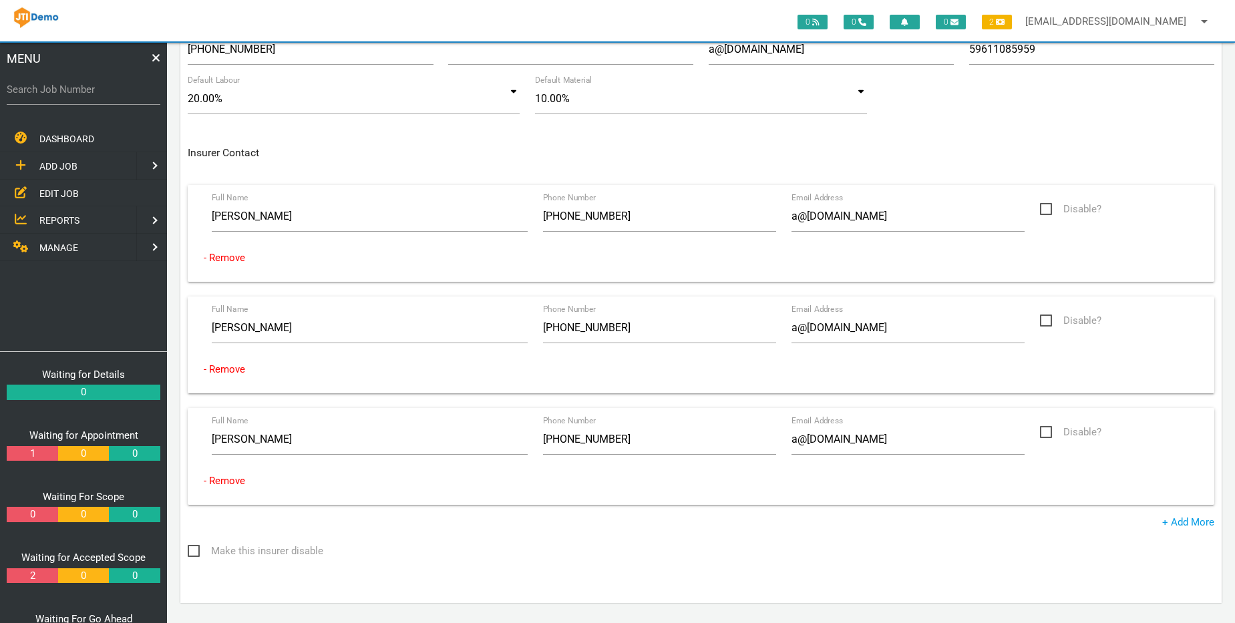
click at [691, 532] on div "Company Name AMMI GROUP PTY LTD Address [STREET_ADDRESS] Requires completion ce…" at bounding box center [700, 269] width 1041 height 668
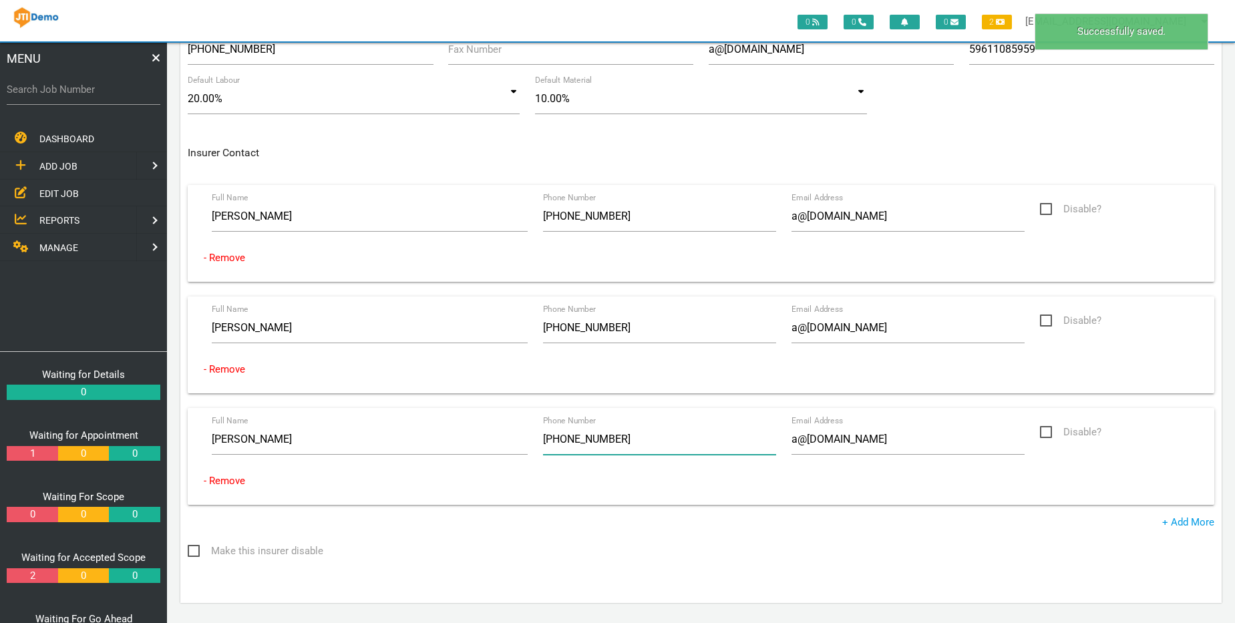
drag, startPoint x: 628, startPoint y: 441, endPoint x: 512, endPoint y: 431, distance: 116.5
click at [512, 431] on div "Full Name [PERSON_NAME] Phone Number [PHONE_NUMBER] Email Address [EMAIL_ADDRES…" at bounding box center [701, 442] width 994 height 36
click at [655, 325] on input "[PHONE_NUMBER]" at bounding box center [660, 327] width 234 height 31
paste input "9999 9999"
type input "[PHONE_NUMBER]"
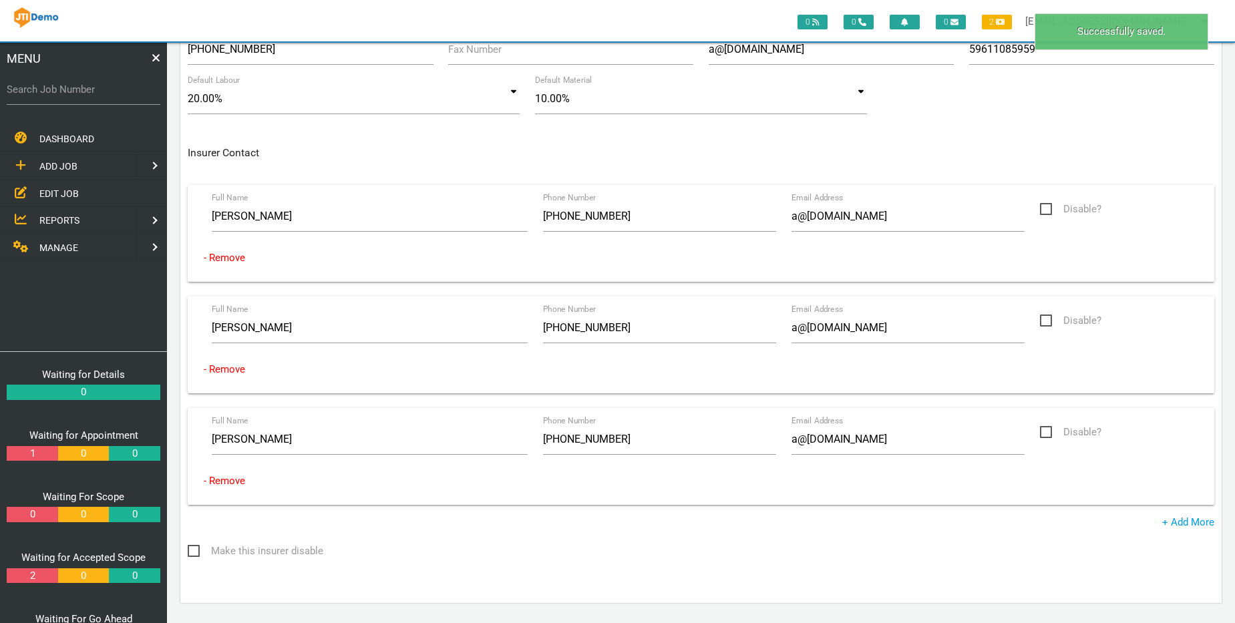
click at [765, 558] on p "Make this insurer disable" at bounding box center [527, 551] width 679 height 17
click at [660, 217] on input "[PHONE_NUMBER]" at bounding box center [660, 216] width 234 height 31
paste input "9999 9999"
click at [824, 568] on div "Company Name AMMI GROUP PTY LTD Address [STREET_ADDRESS] Requires completion ce…" at bounding box center [700, 269] width 1041 height 668
type input "[PHONE_NUMBER]"
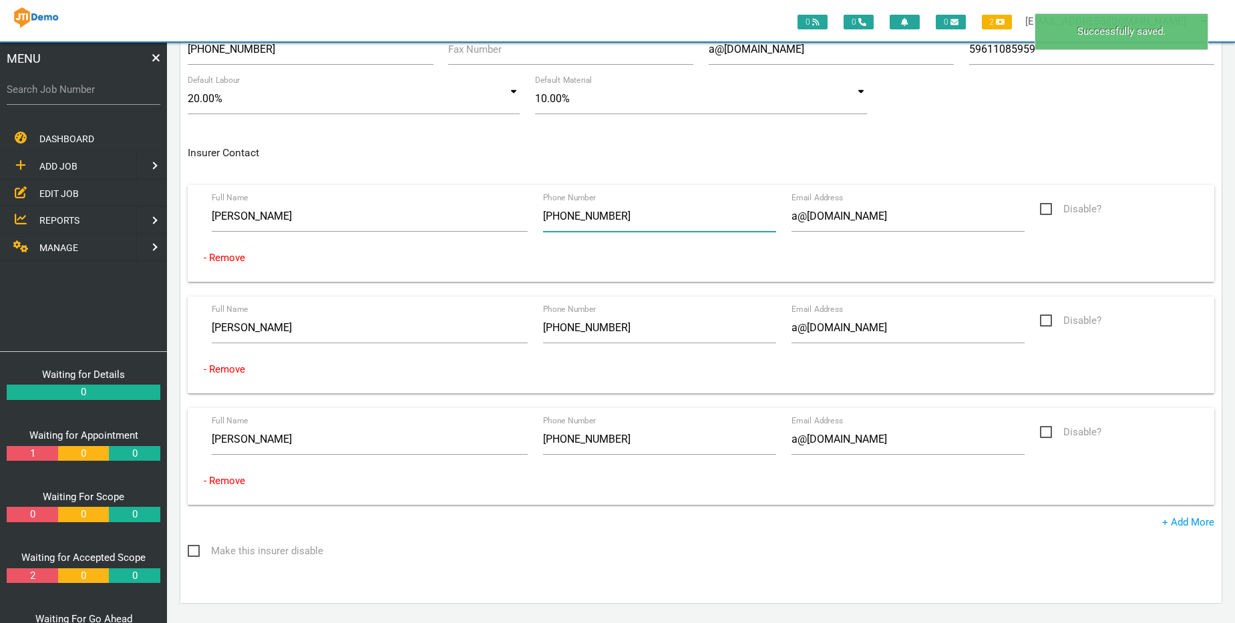
click at [641, 220] on input "[PHONE_NUMBER]" at bounding box center [660, 216] width 234 height 31
paste input "9999 9999"
type input "[PHONE_NUMBER]"
click at [839, 535] on div "Company Name AMMI GROUP PTY LTD Address [STREET_ADDRESS] Requires completion ce…" at bounding box center [700, 269] width 1041 height 668
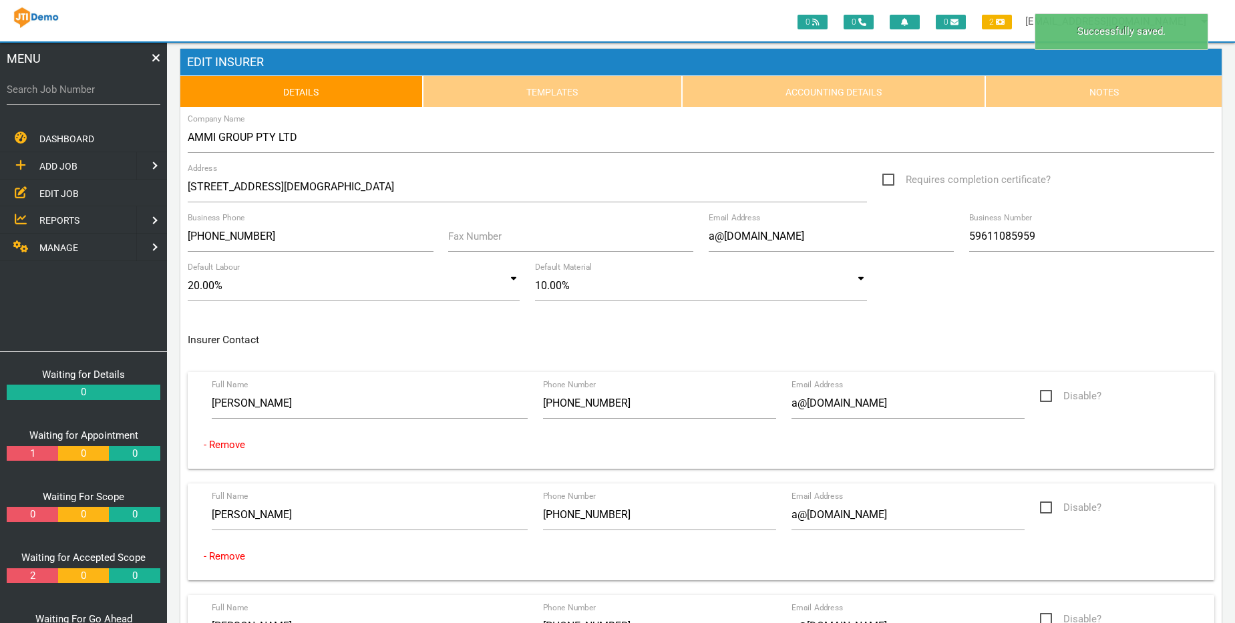
scroll to position [0, 0]
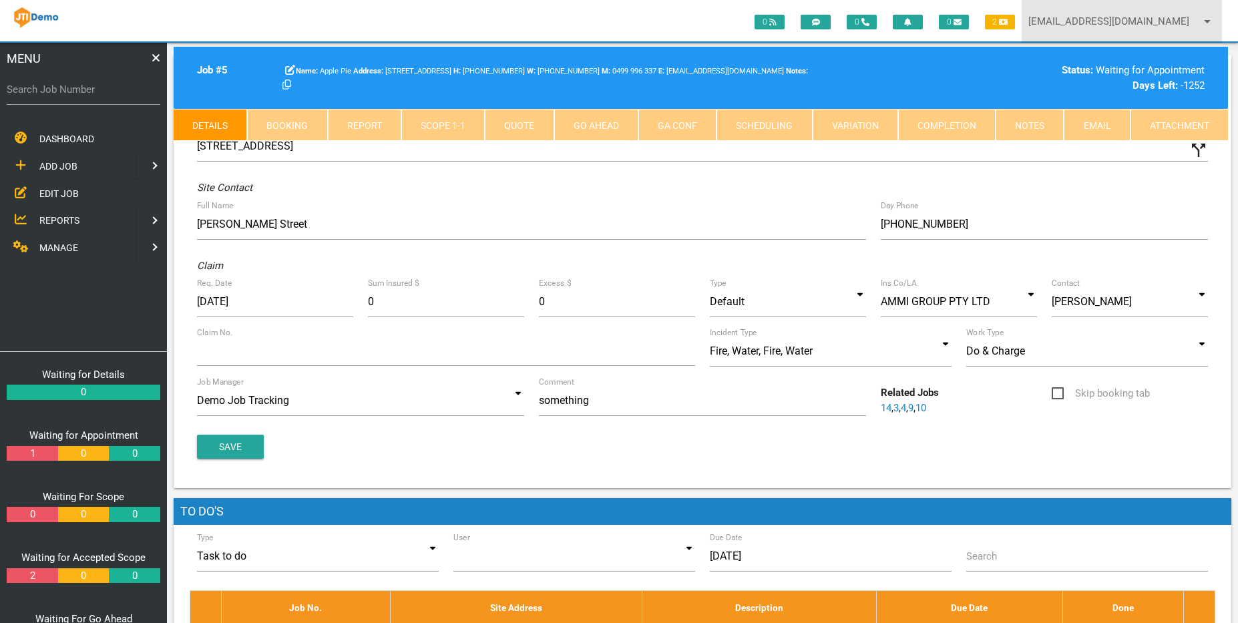
click at [1148, 19] on link "demo@jobtracking.com.au arrow_drop_down" at bounding box center [1122, 21] width 200 height 43
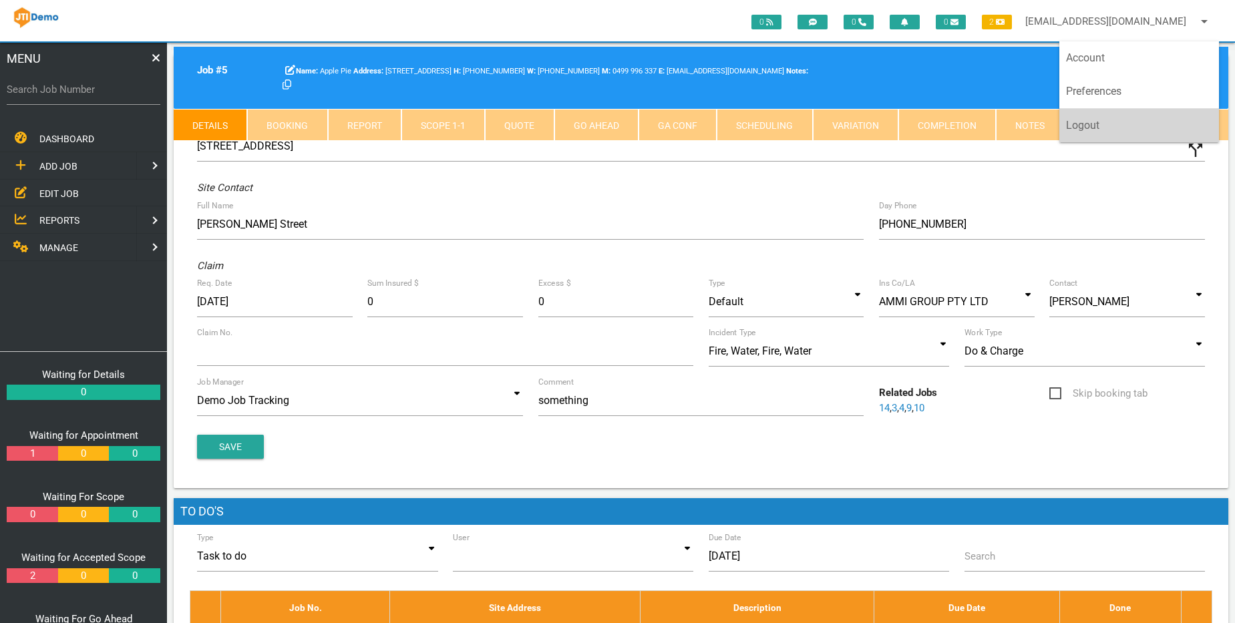
click at [1104, 124] on link "Logout" at bounding box center [1139, 125] width 160 height 33
